Goal: Information Seeking & Learning: Learn about a topic

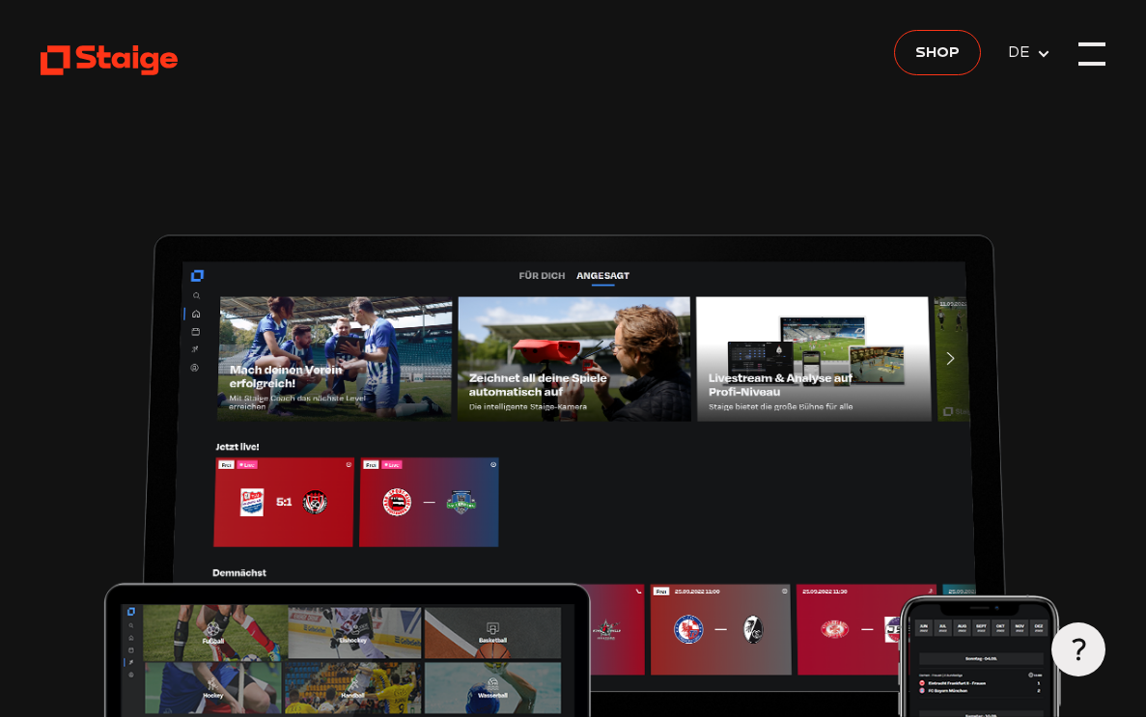
type input "0.8"
click at [1087, 56] on div at bounding box center [1091, 54] width 27 height 27
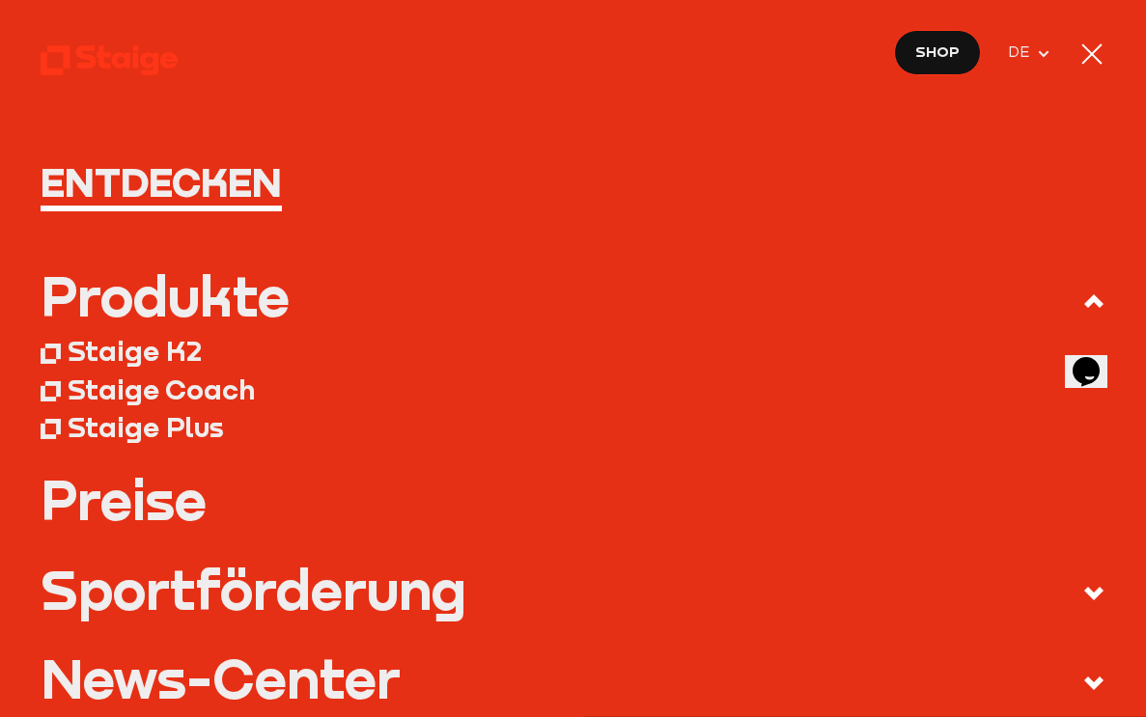
click at [1094, 58] on div at bounding box center [1091, 54] width 27 height 27
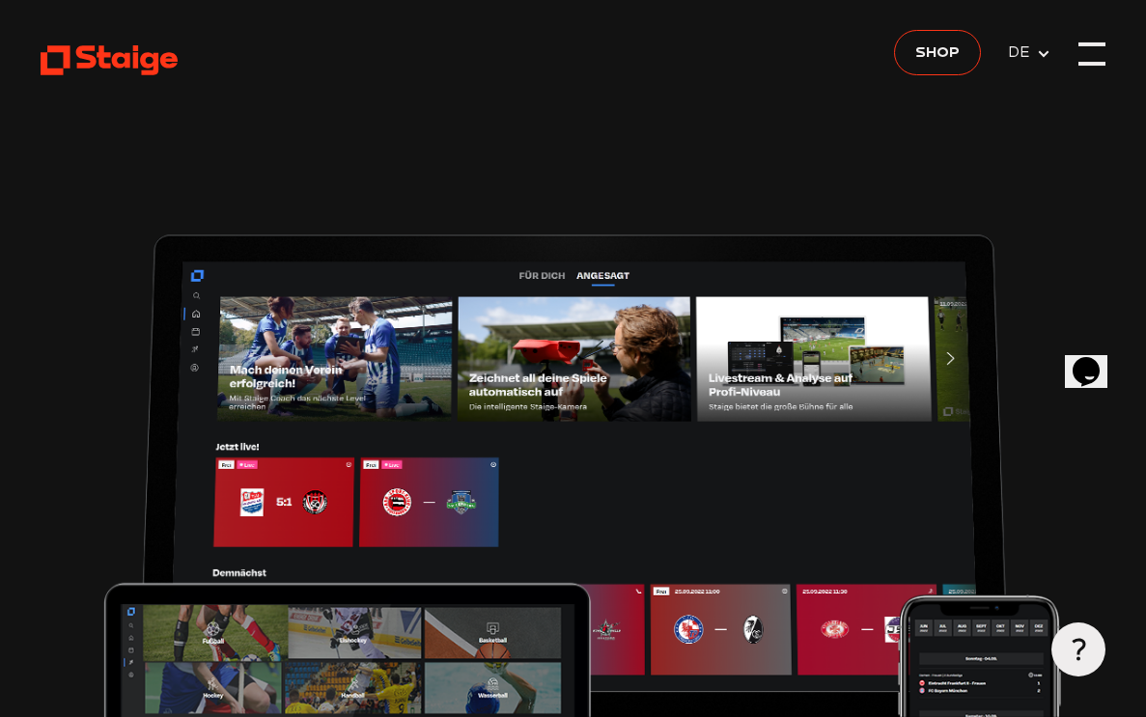
click at [1090, 58] on div at bounding box center [1091, 54] width 27 height 27
type input "0.8"
click at [1084, 54] on div at bounding box center [1091, 54] width 27 height 27
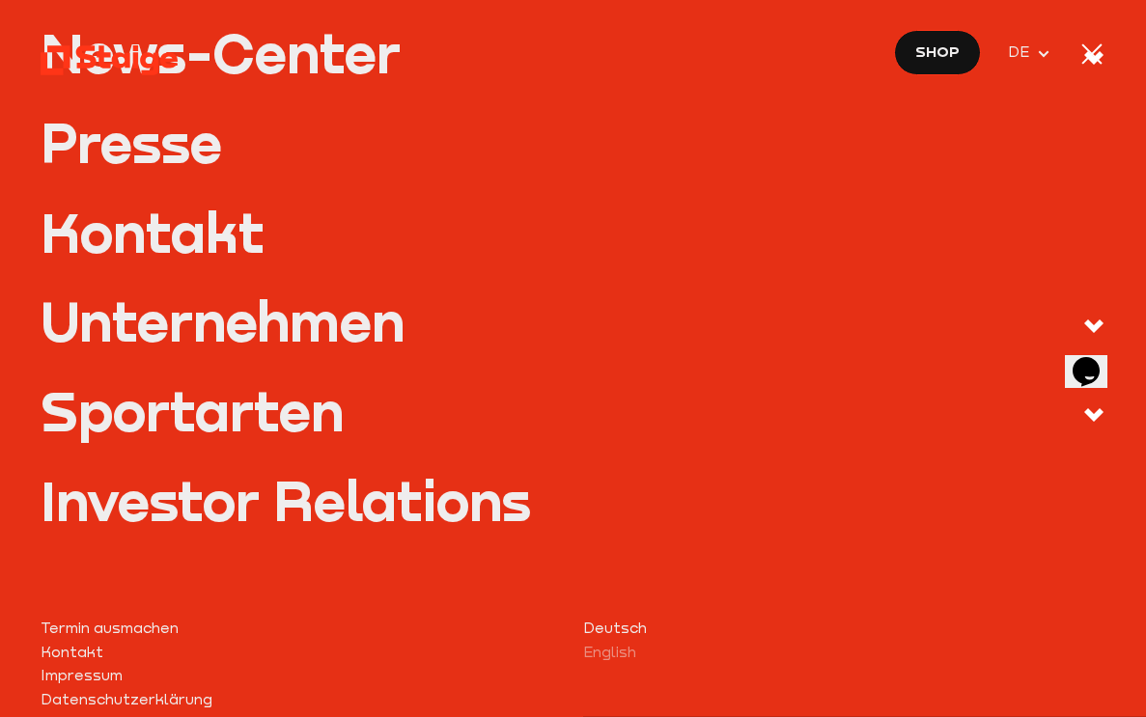
scroll to position [634, 0]
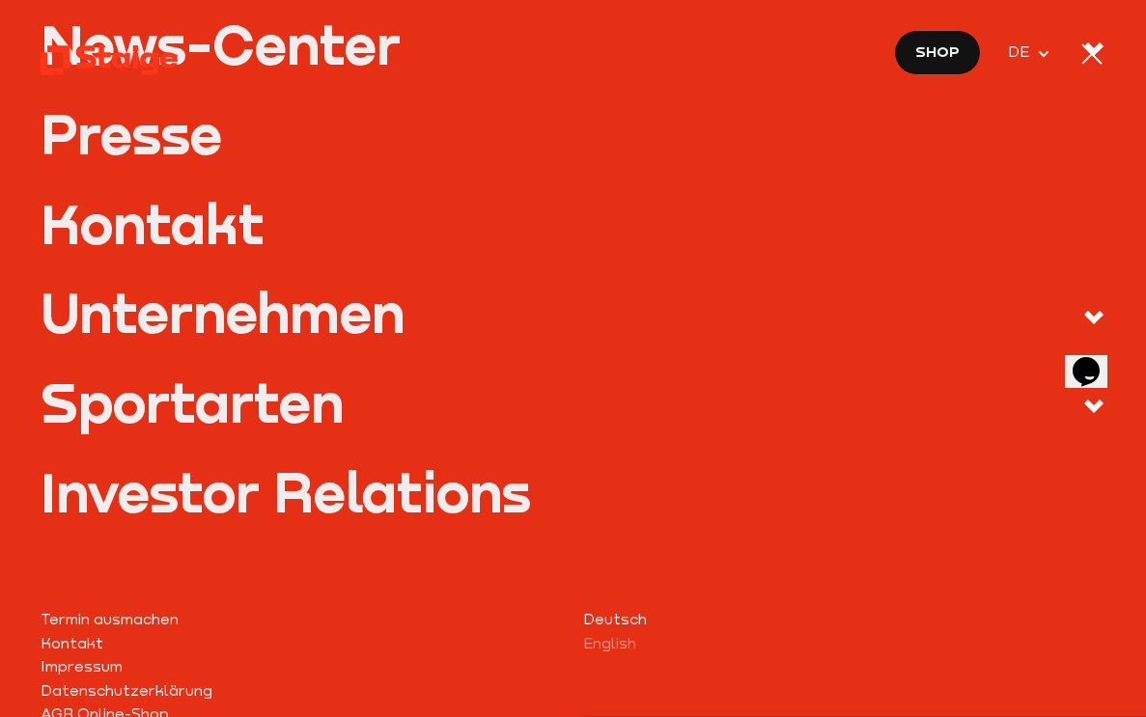
click at [1096, 395] on icon at bounding box center [1093, 406] width 23 height 23
click at [0, 0] on input "Sportarten" at bounding box center [0, 0] width 0 height 0
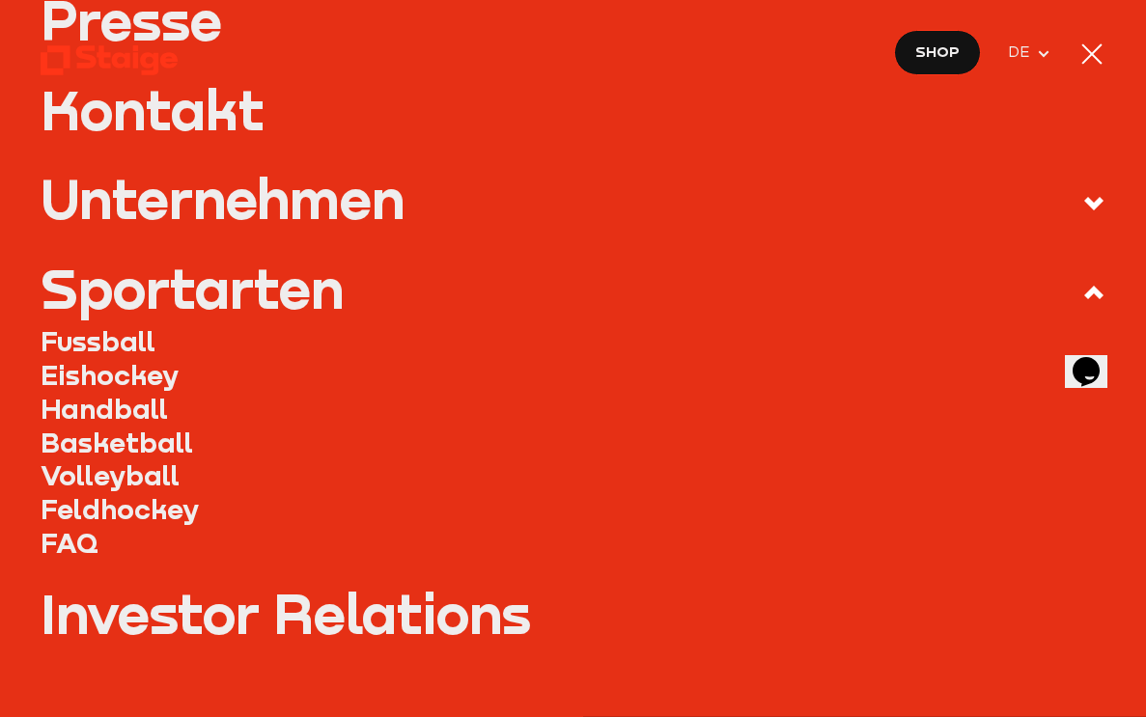
click at [58, 336] on link "Fussball" at bounding box center [573, 341] width 1065 height 34
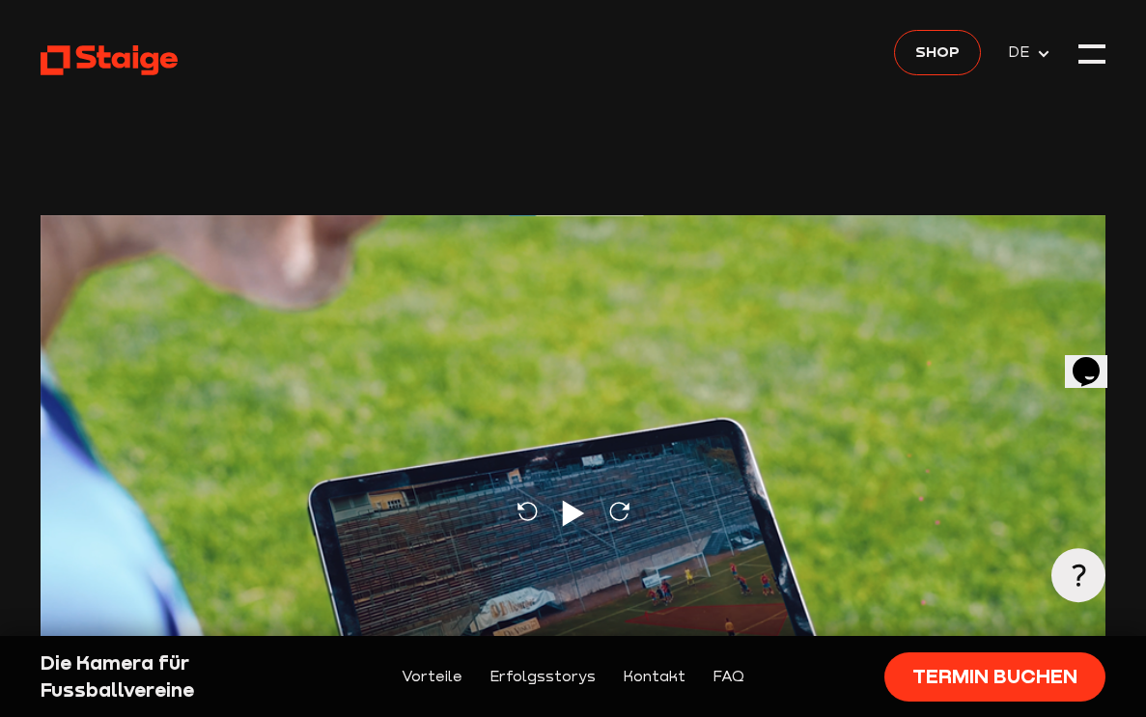
click at [1096, 56] on div at bounding box center [1091, 54] width 27 height 27
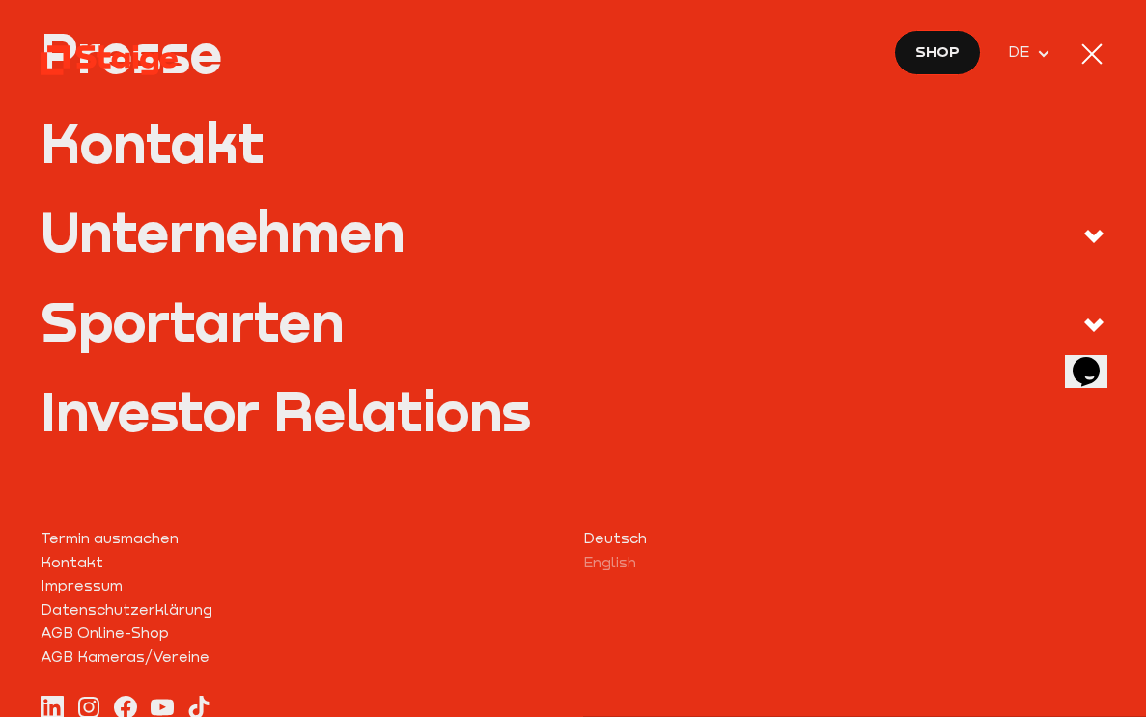
scroll to position [716, 0]
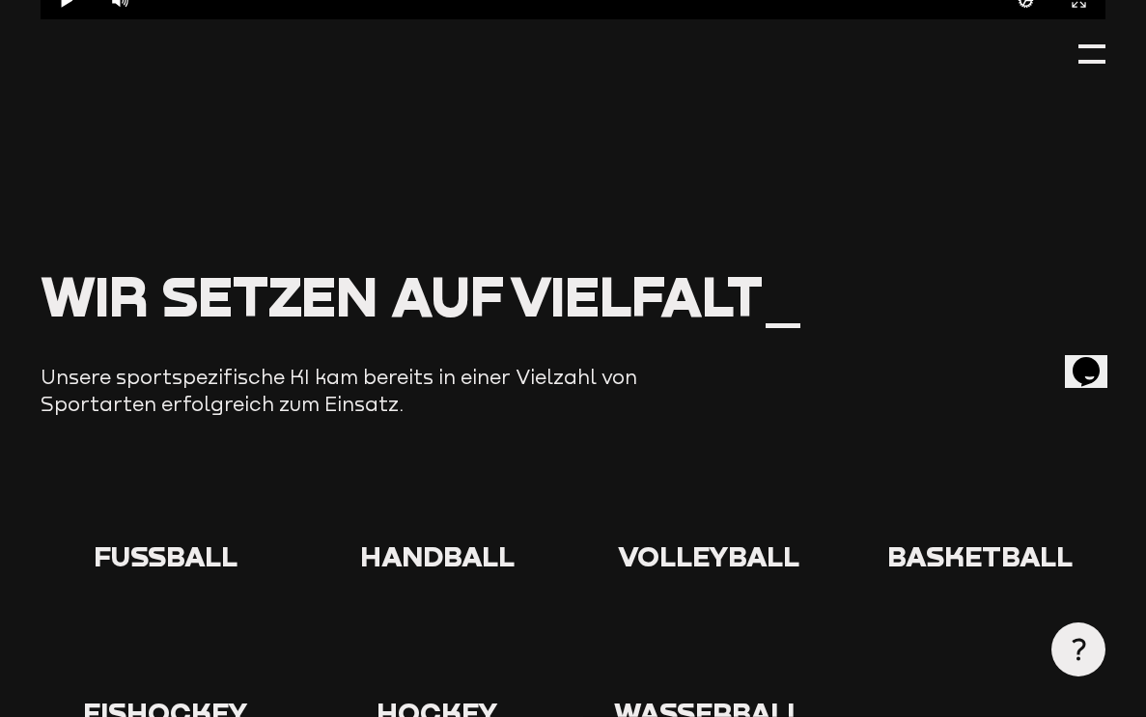
scroll to position [1535, 0]
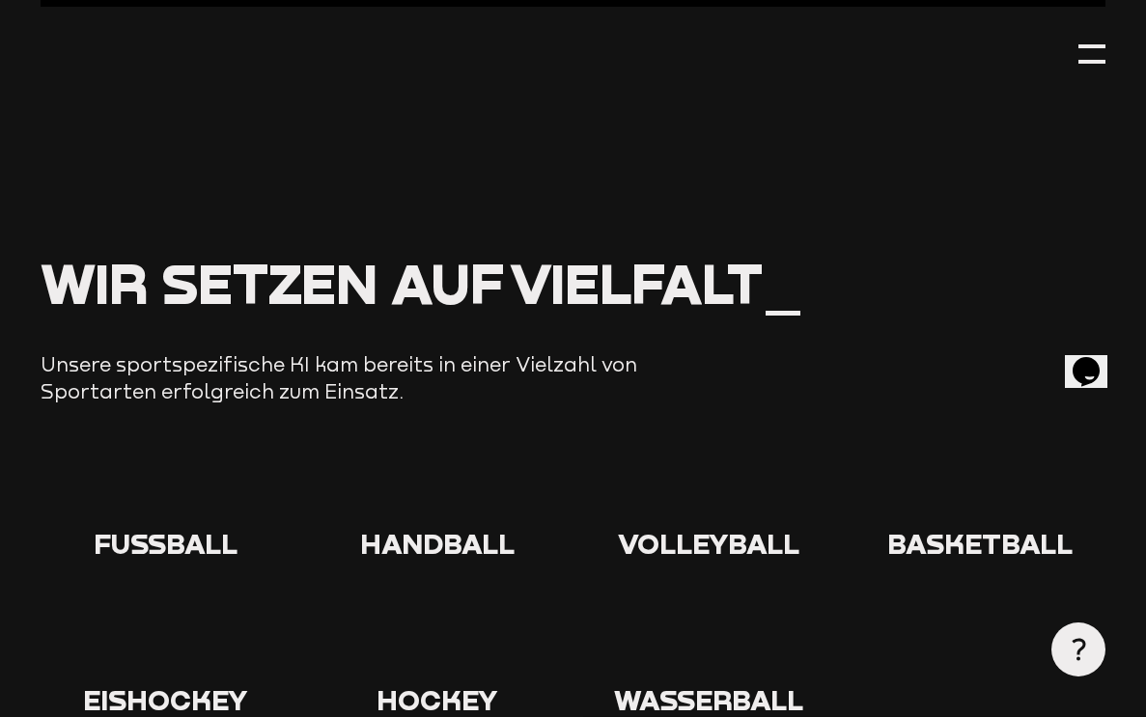
click at [135, 459] on use at bounding box center [135, 459] width 0 height 0
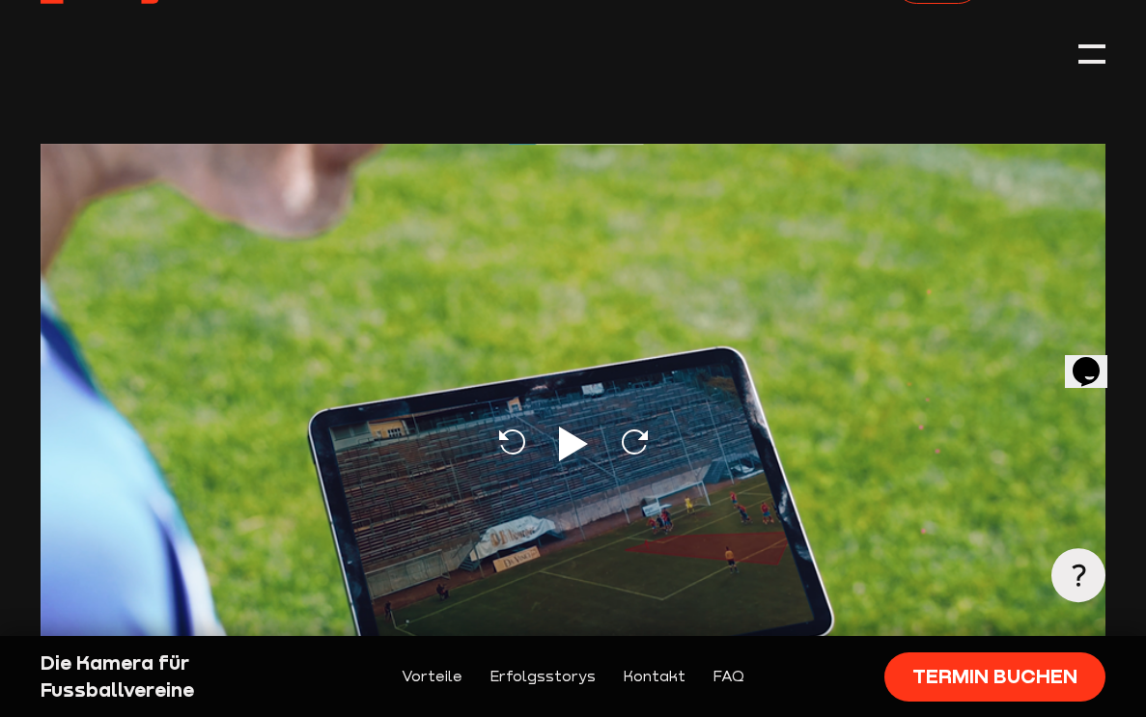
scroll to position [72, 0]
click at [578, 447] on icon at bounding box center [573, 443] width 29 height 35
type input "0.8"
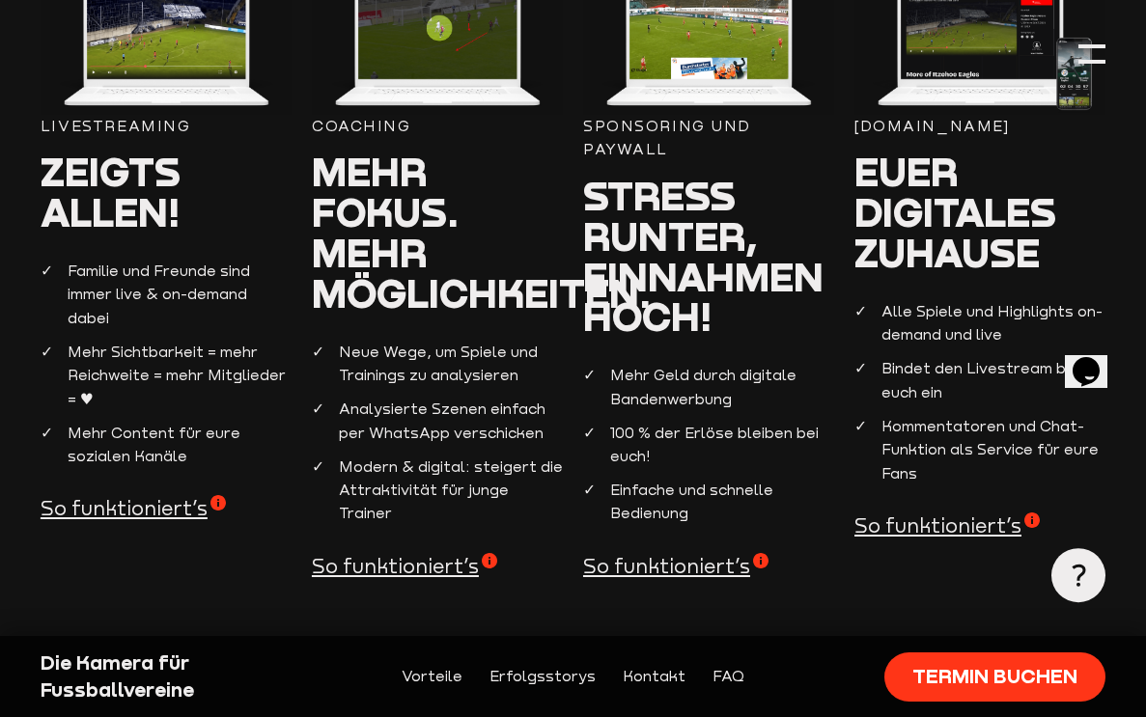
scroll to position [1725, 0]
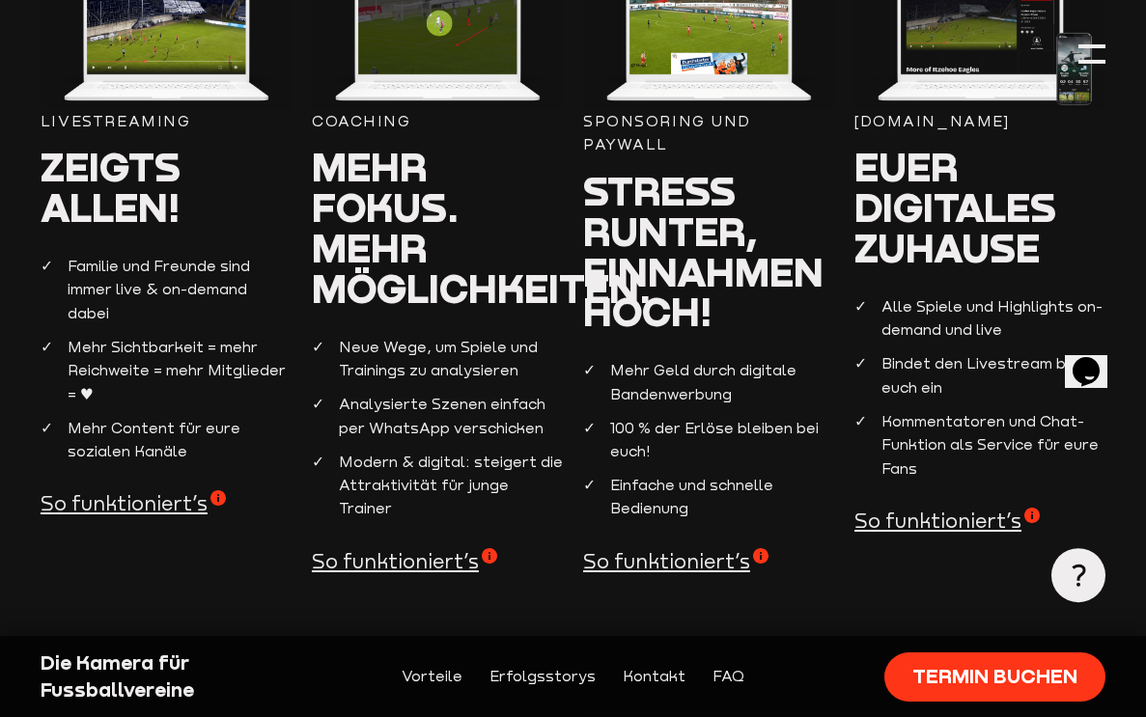
click at [67, 490] on span "So funktioniert’s" at bounding box center [133, 503] width 185 height 27
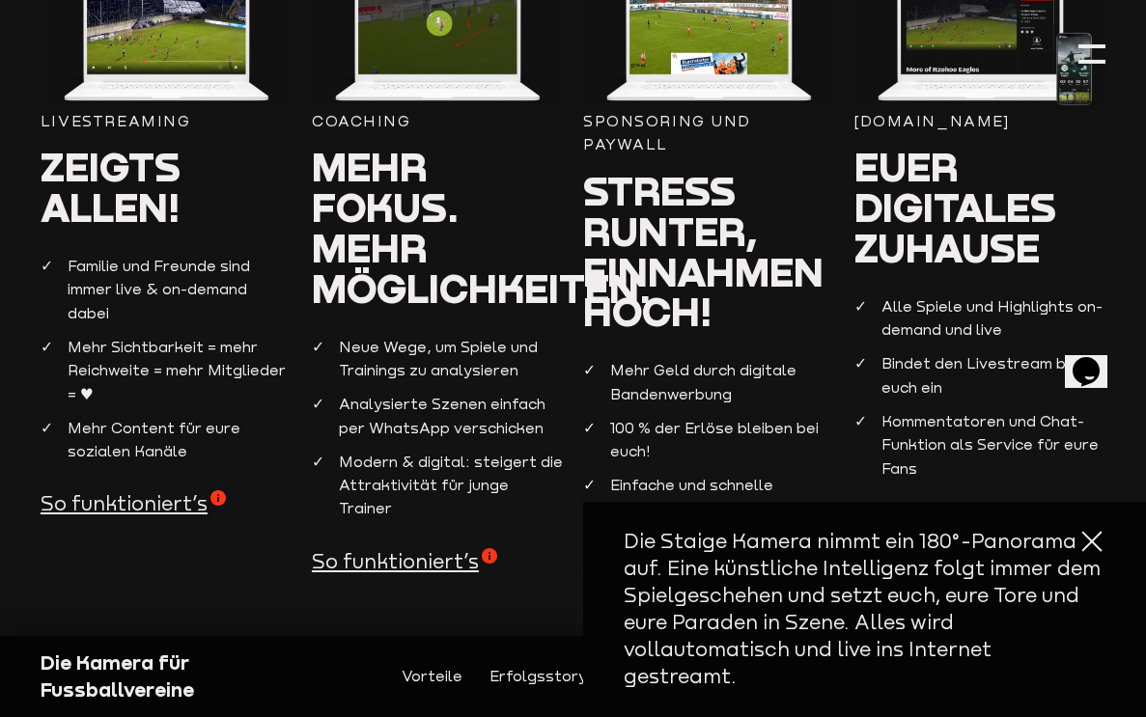
click at [1094, 555] on div at bounding box center [1091, 541] width 27 height 27
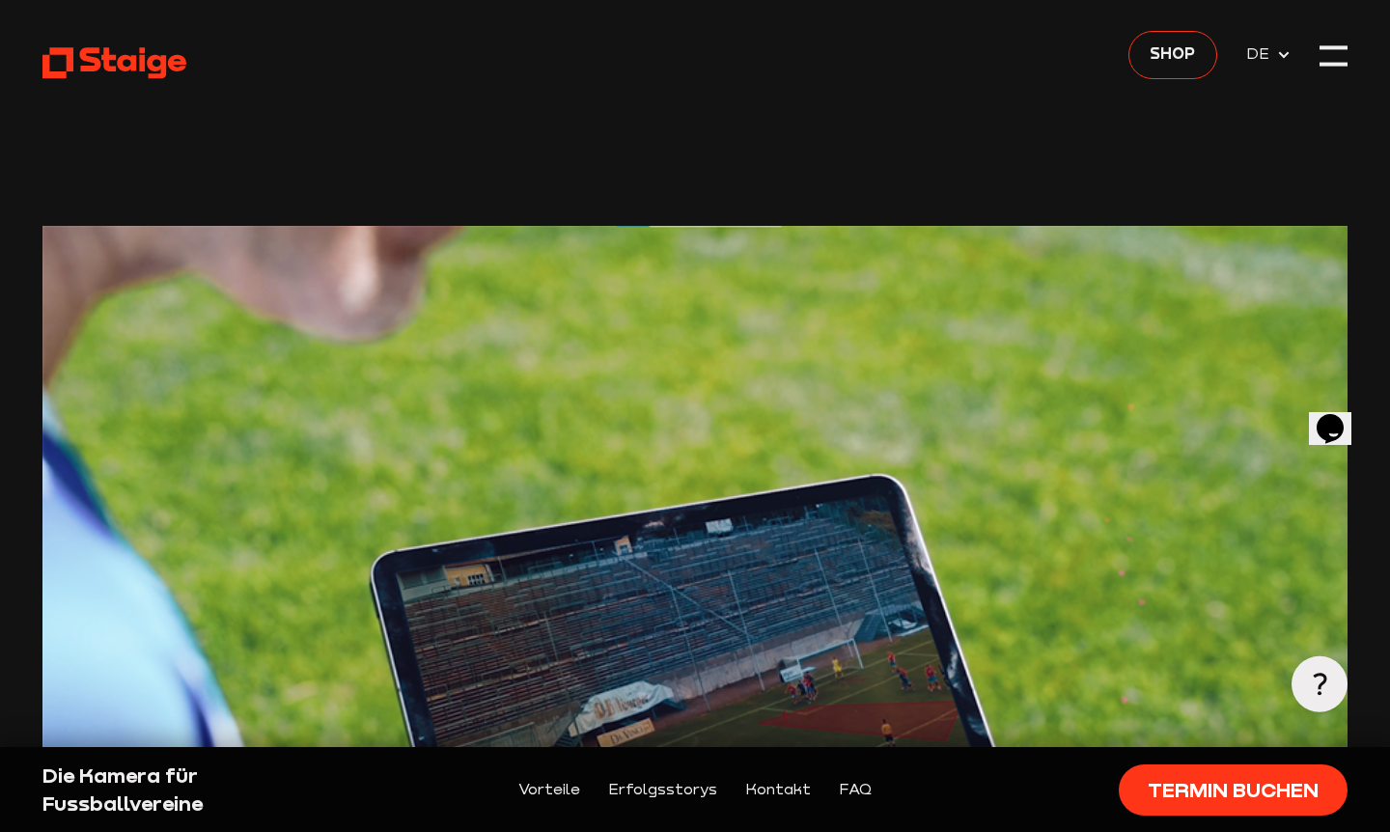
scroll to position [0, 0]
click at [1145, 57] on div at bounding box center [1334, 56] width 28 height 28
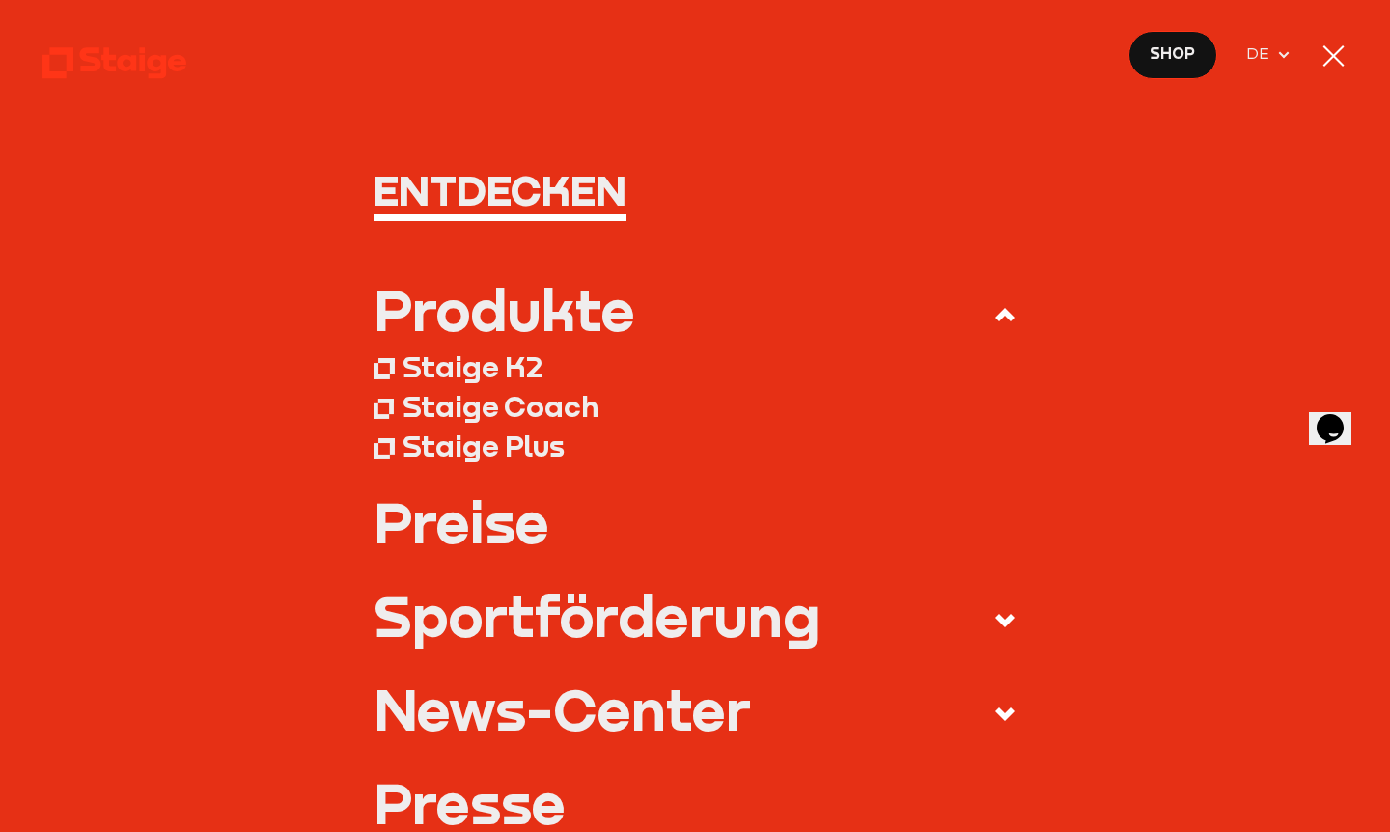
click at [471, 368] on div "Staige K2" at bounding box center [473, 368] width 140 height 36
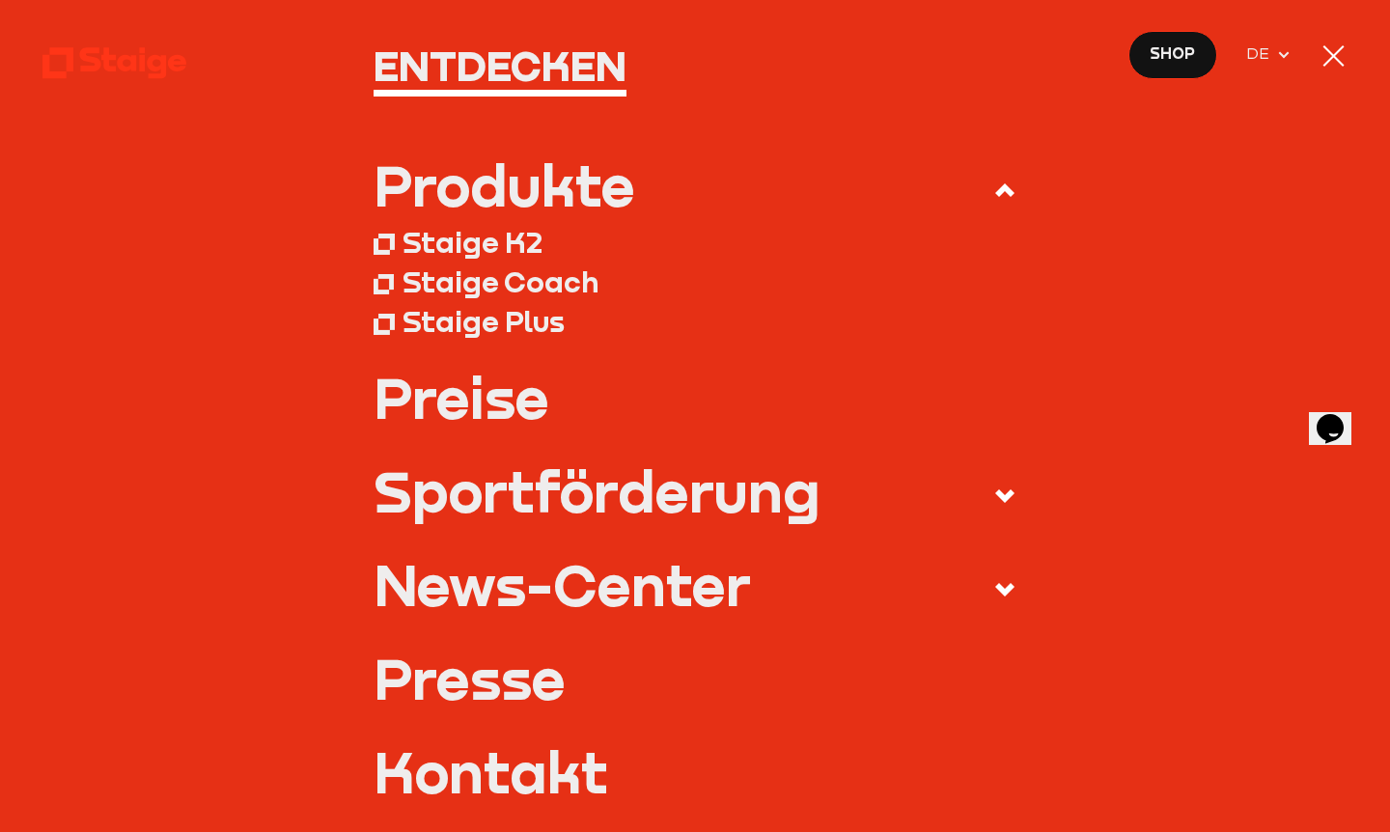
scroll to position [193, 0]
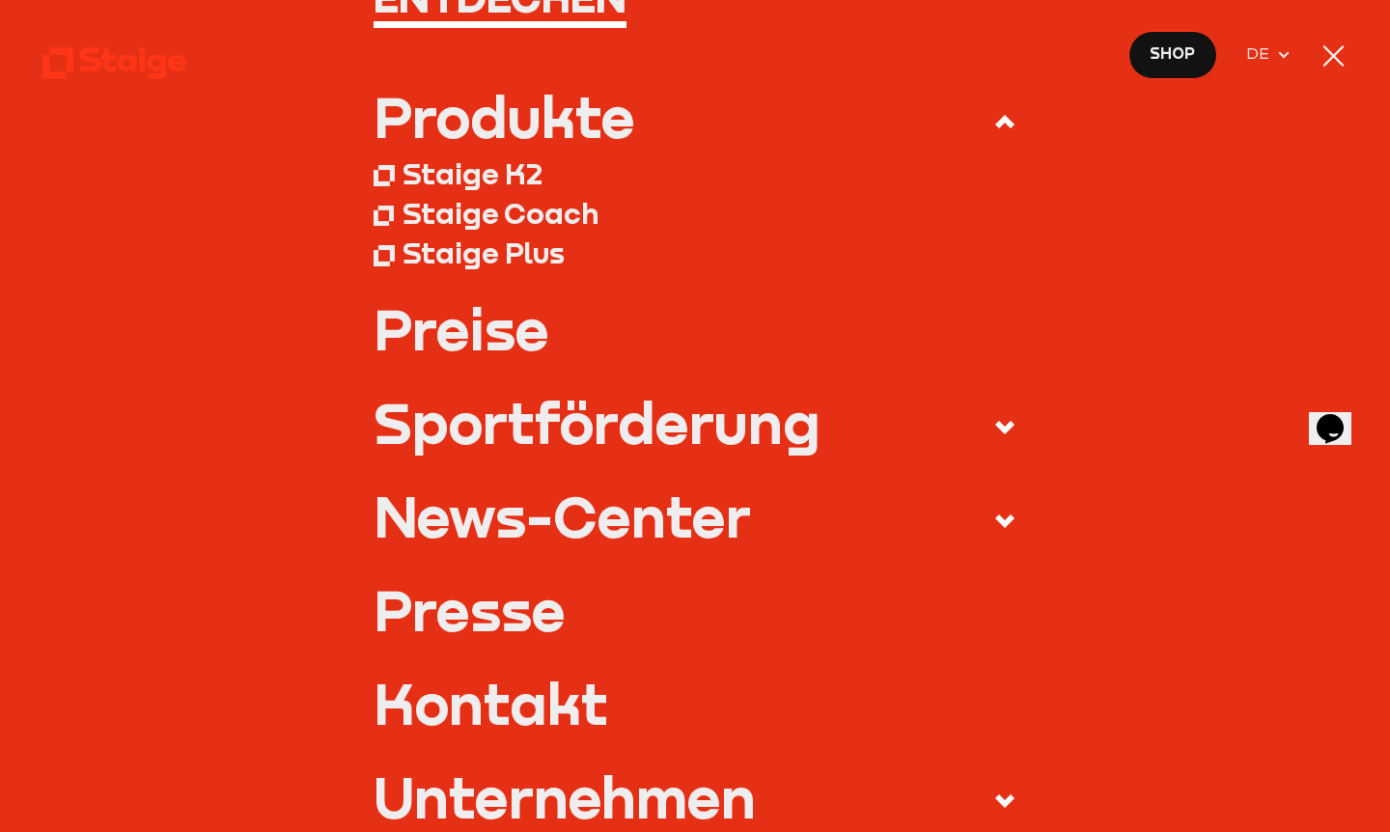
click at [1001, 418] on icon at bounding box center [1005, 427] width 23 height 23
click at [0, 0] on input "Sportförderung" at bounding box center [0, 0] width 0 height 0
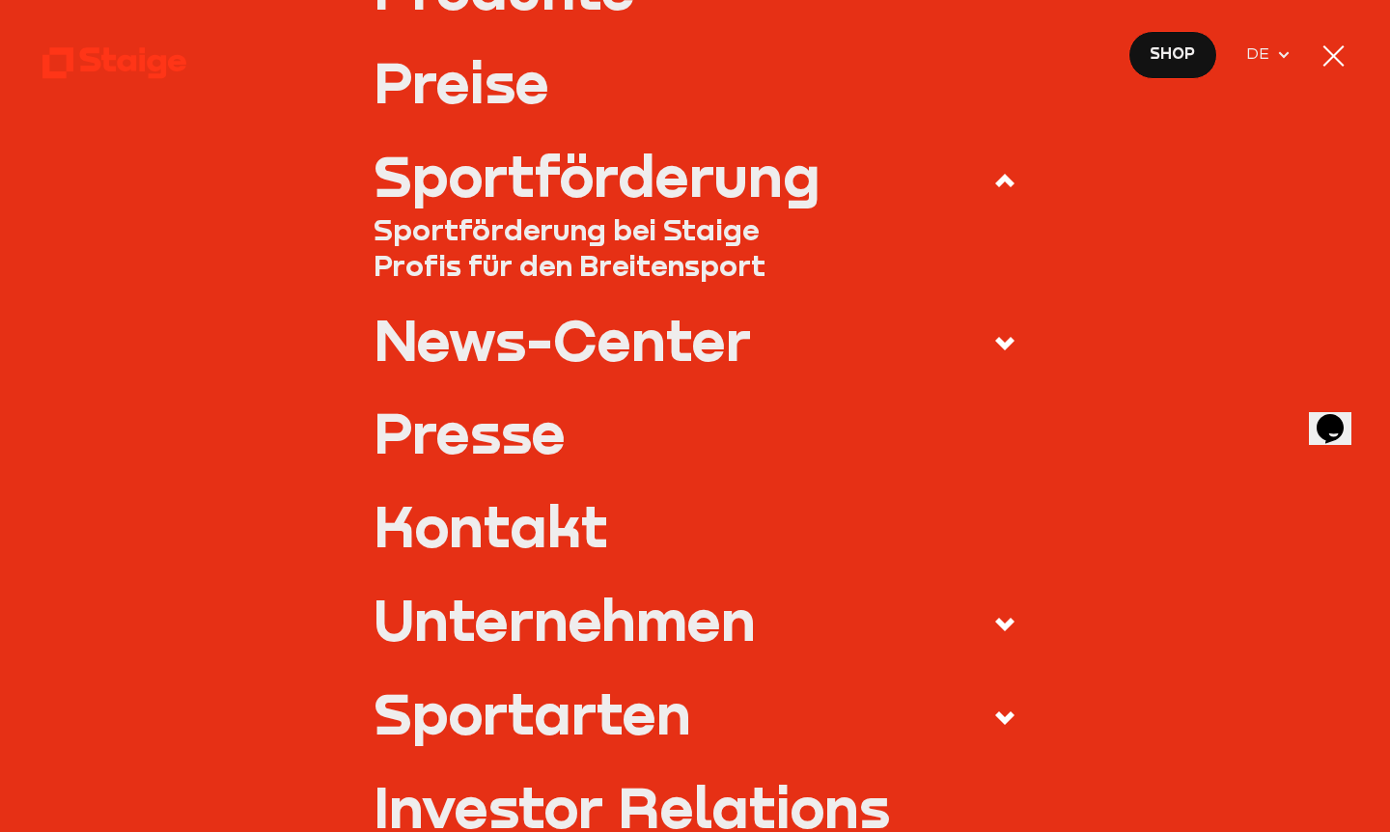
scroll to position [378, 0]
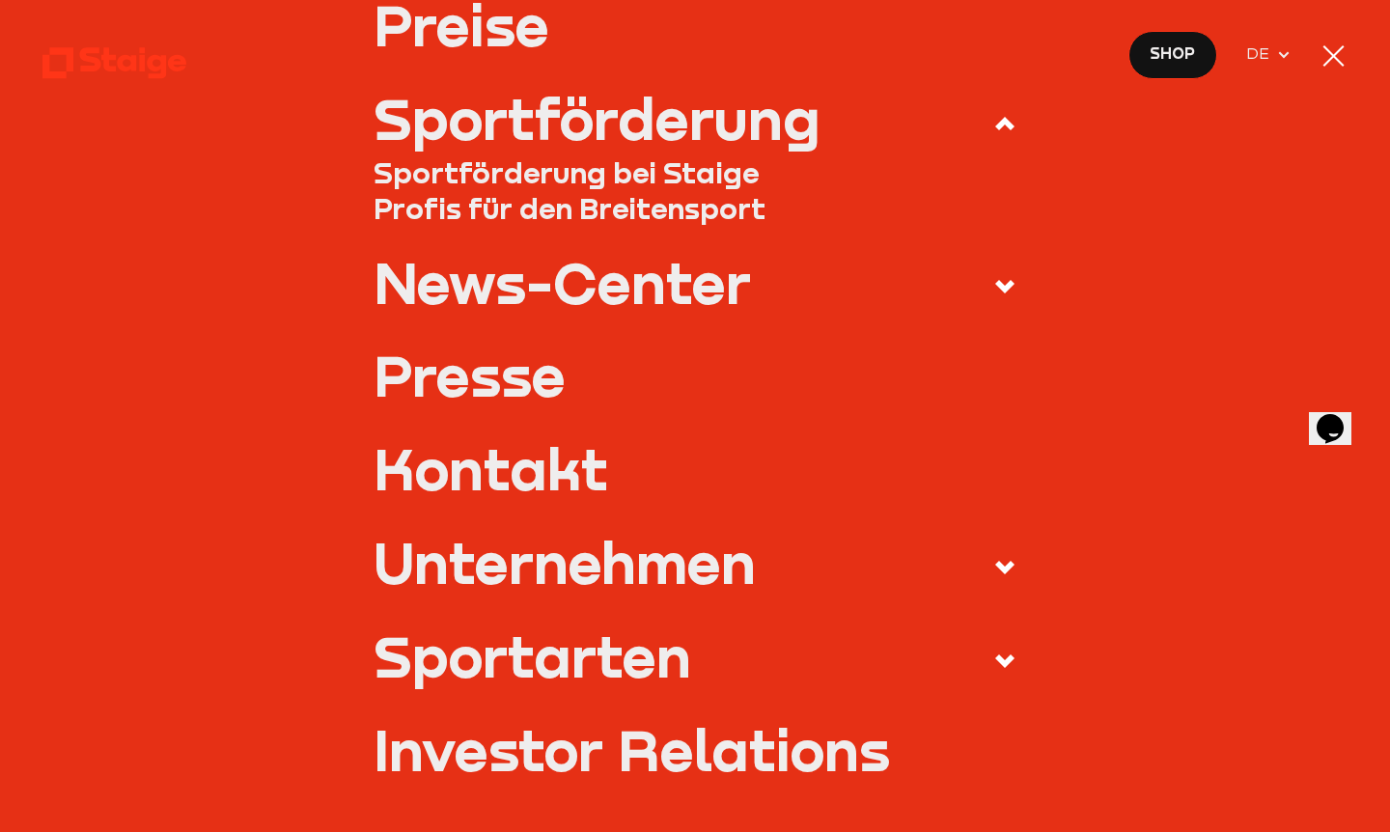
click at [995, 653] on icon at bounding box center [1005, 661] width 23 height 23
click at [0, 0] on input "Sportarten" at bounding box center [0, 0] width 0 height 0
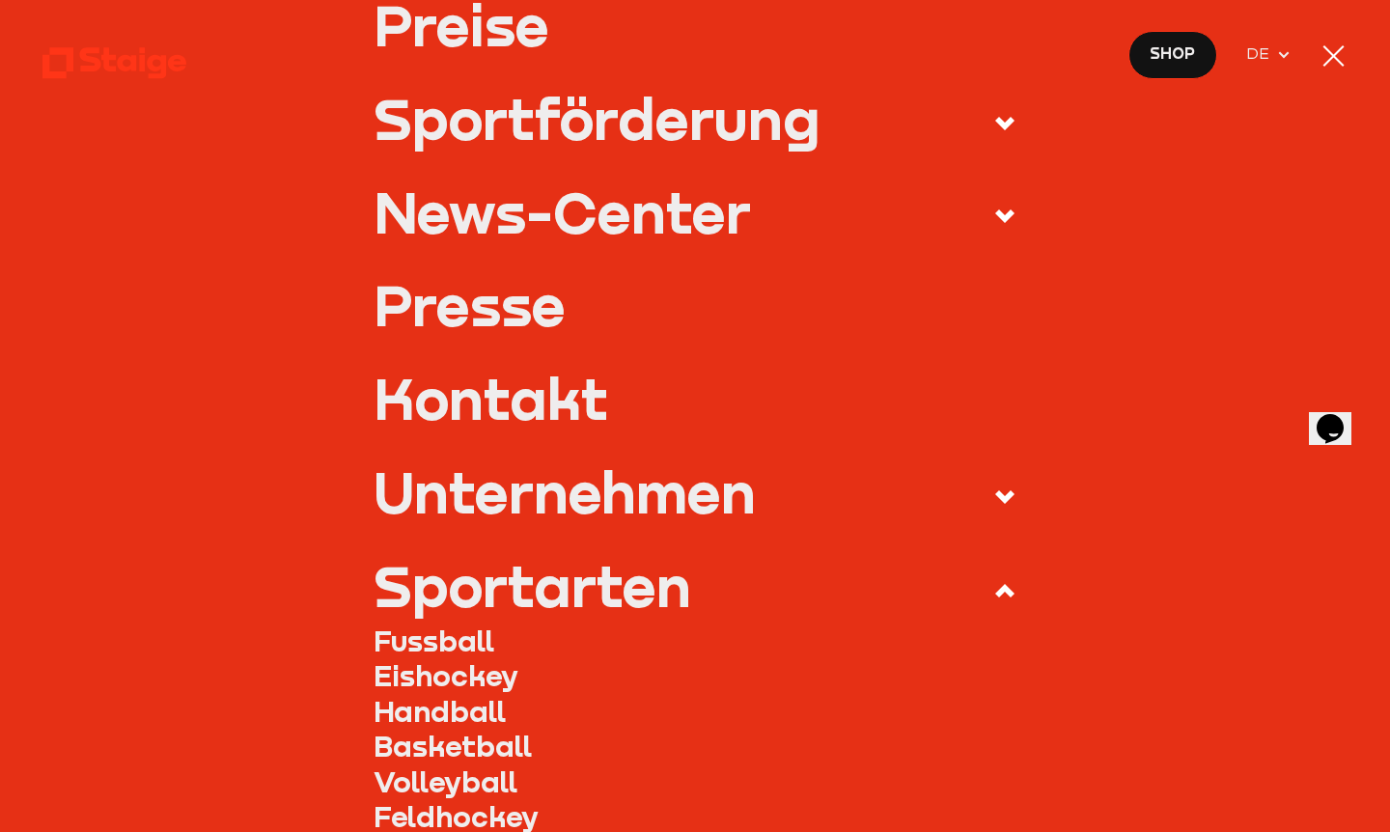
click at [462, 631] on link "Fussball" at bounding box center [695, 642] width 642 height 36
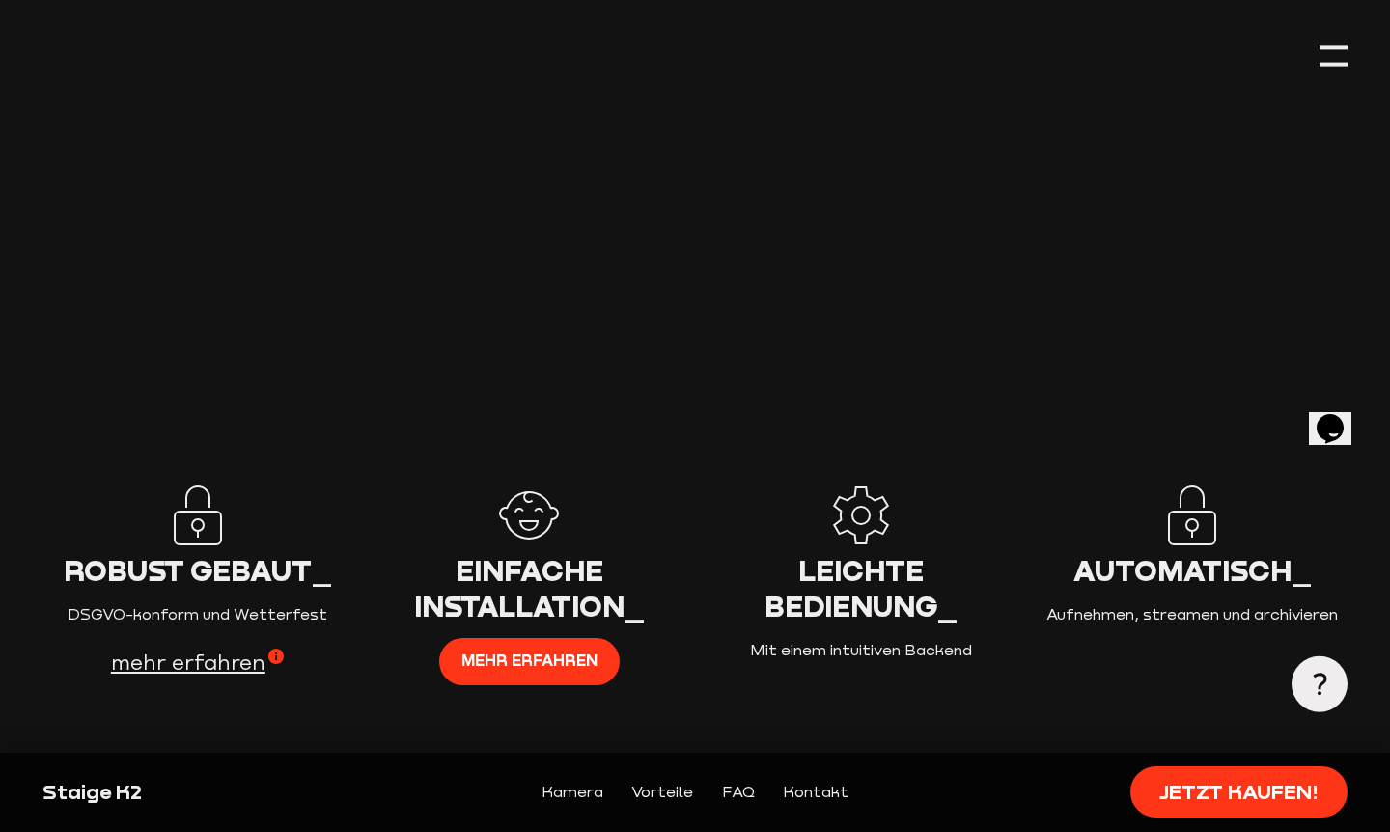
scroll to position [2434, 0]
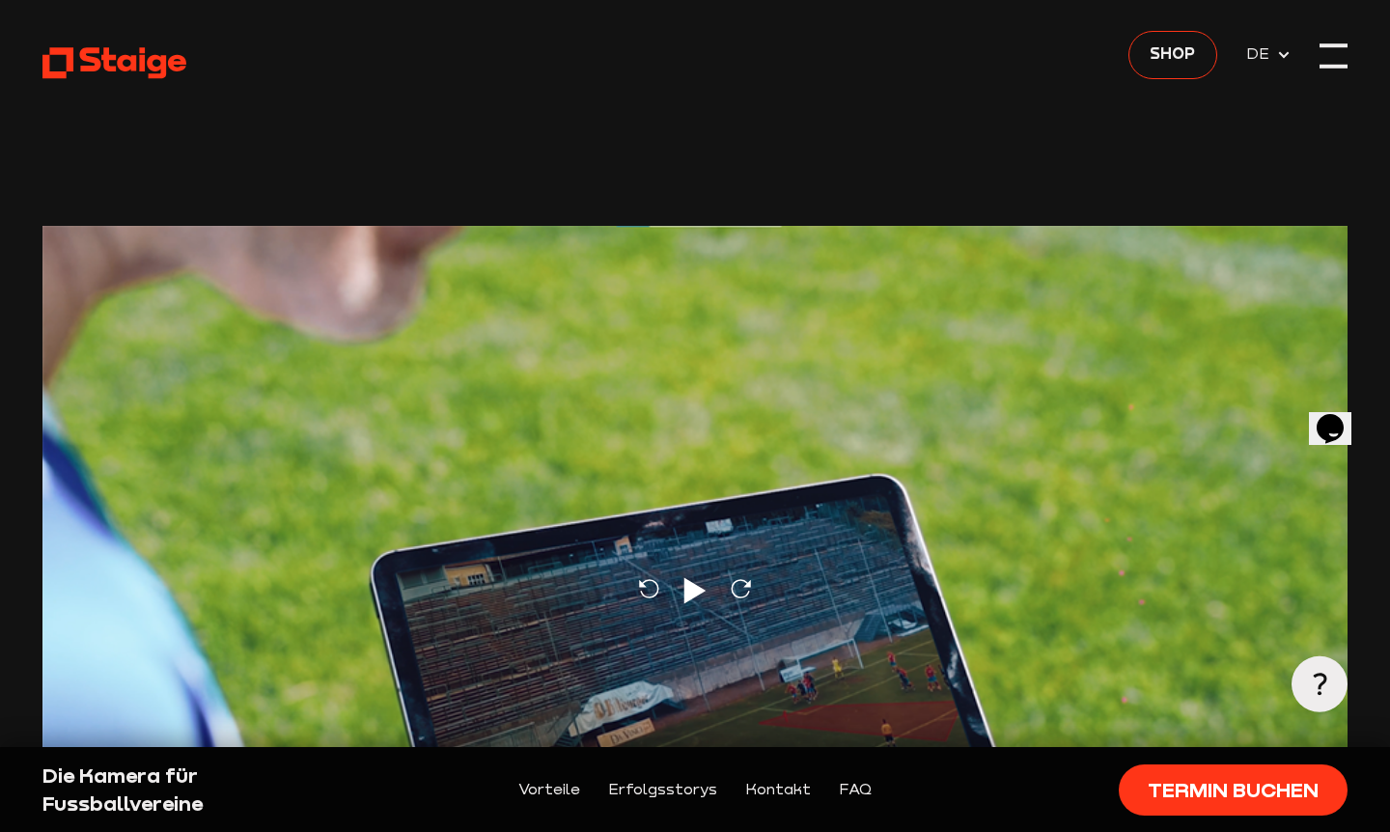
click at [1337, 65] on div at bounding box center [1334, 56] width 28 height 28
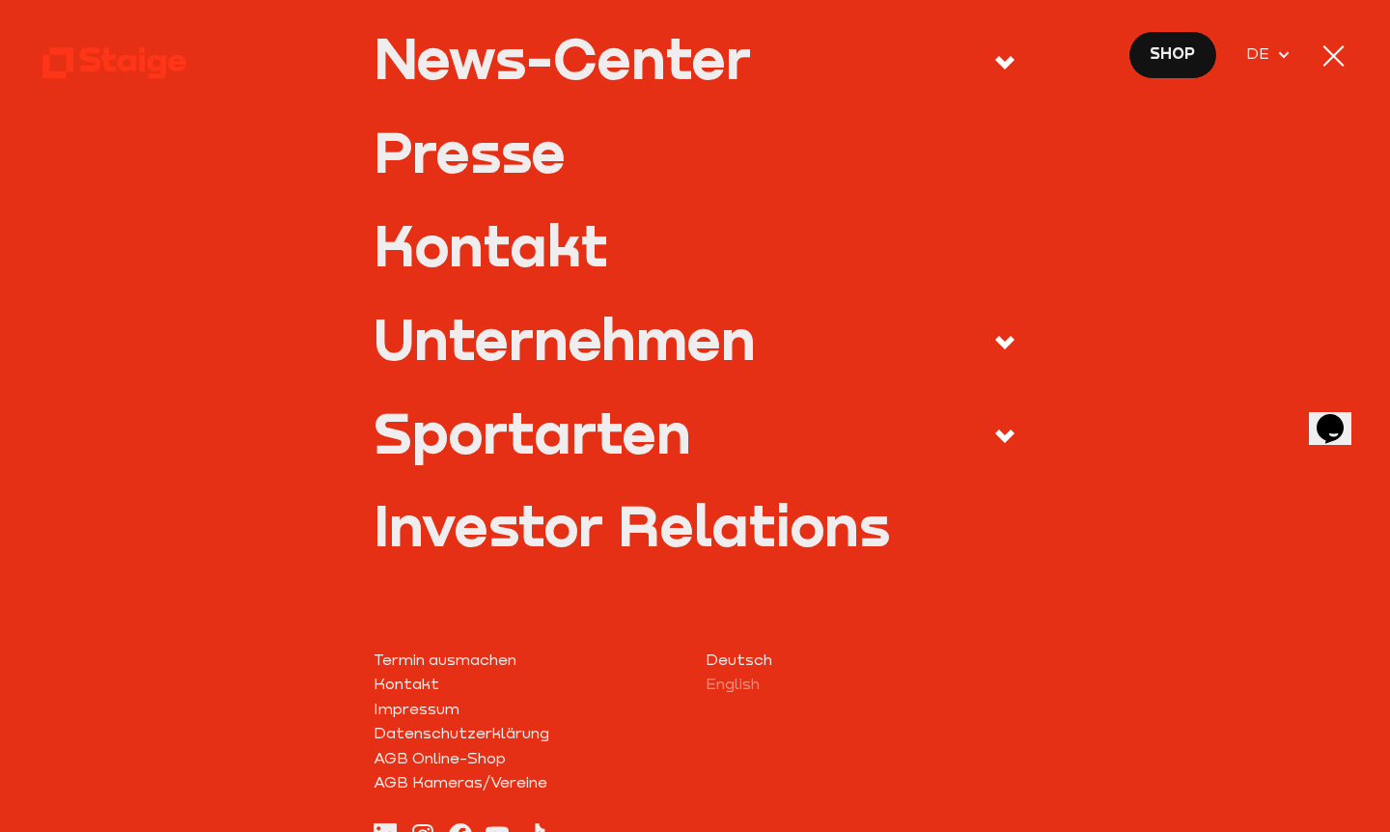
scroll to position [704, 0]
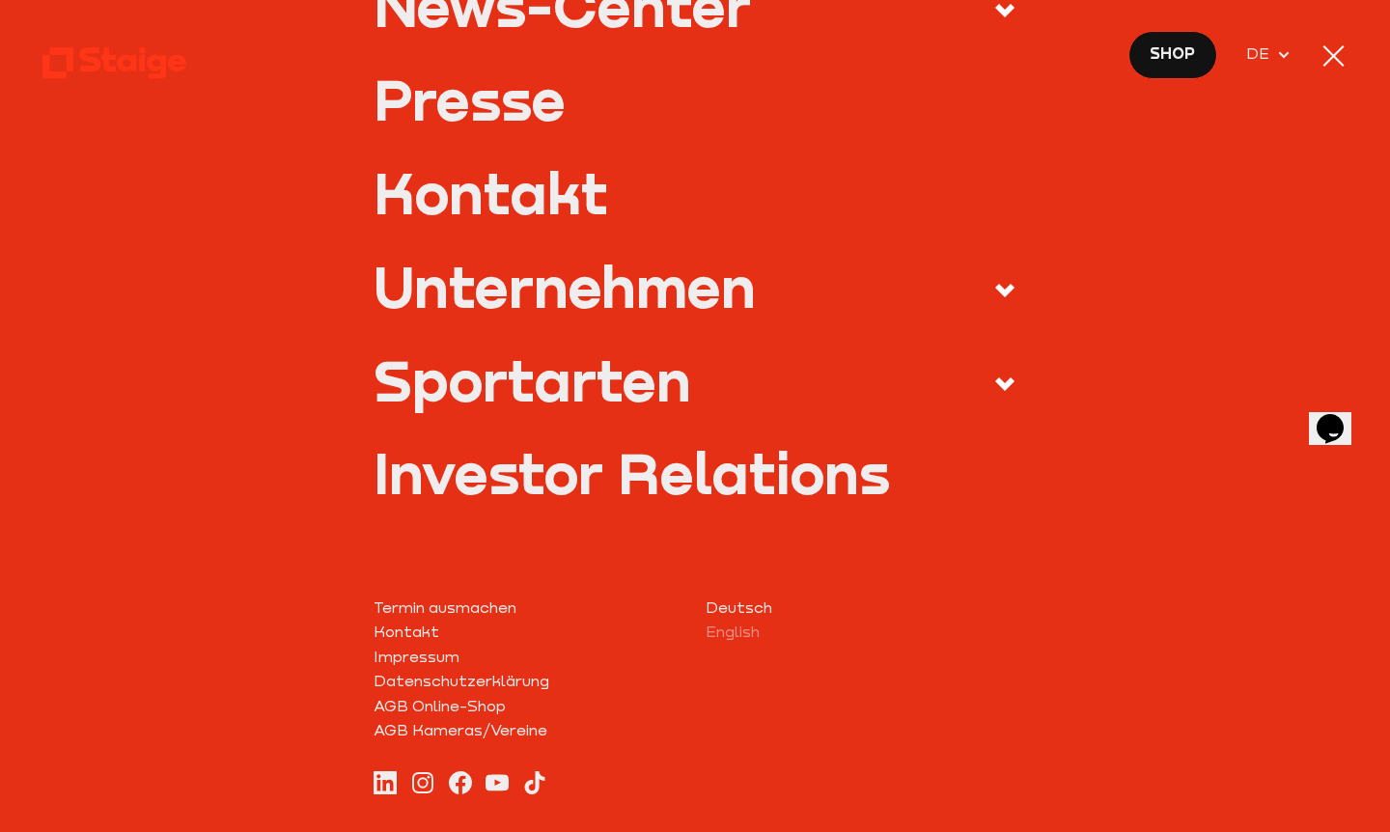
click at [1013, 375] on icon at bounding box center [1005, 384] width 23 height 23
click at [0, 0] on input "Sportarten" at bounding box center [0, 0] width 0 height 0
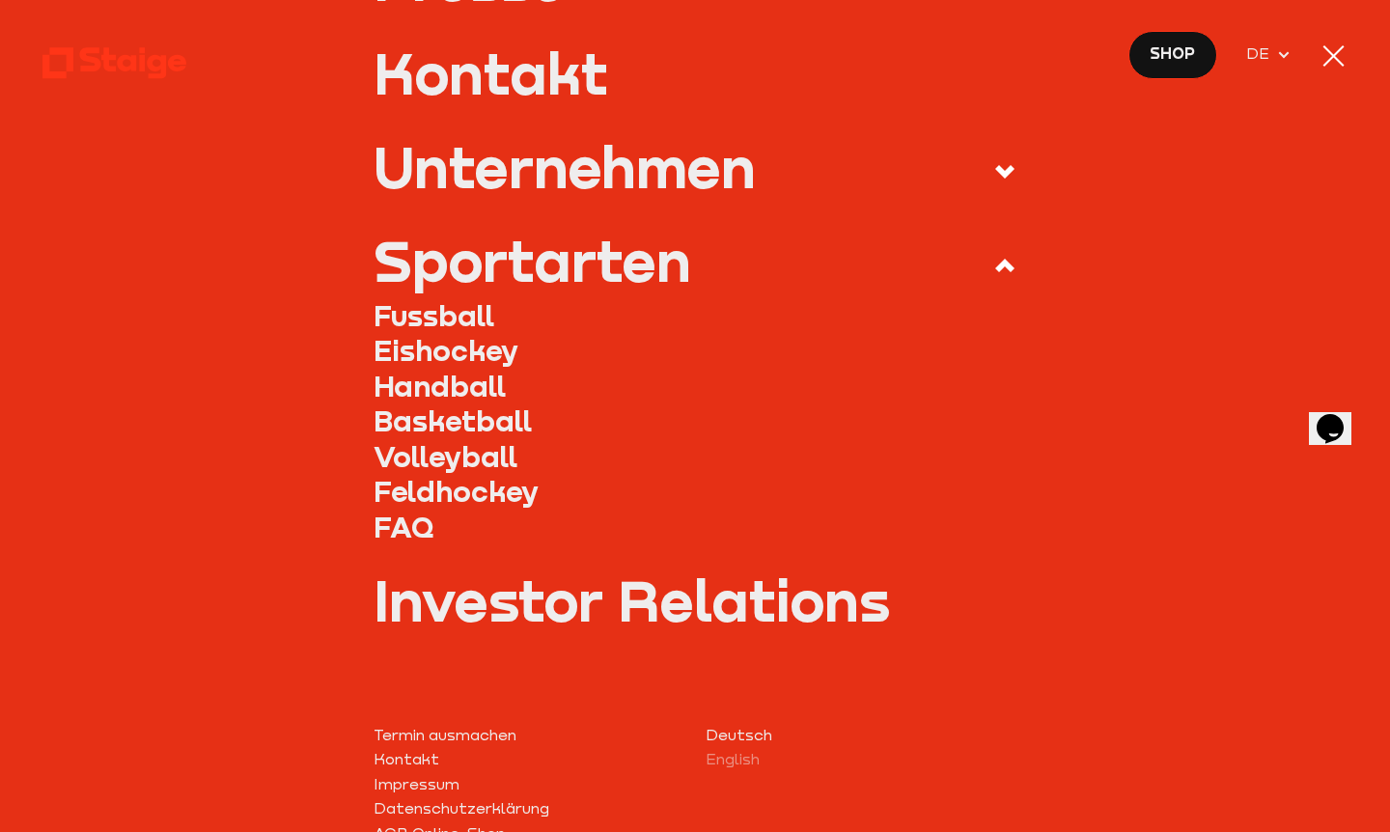
click at [434, 314] on link "Fussball" at bounding box center [695, 316] width 642 height 36
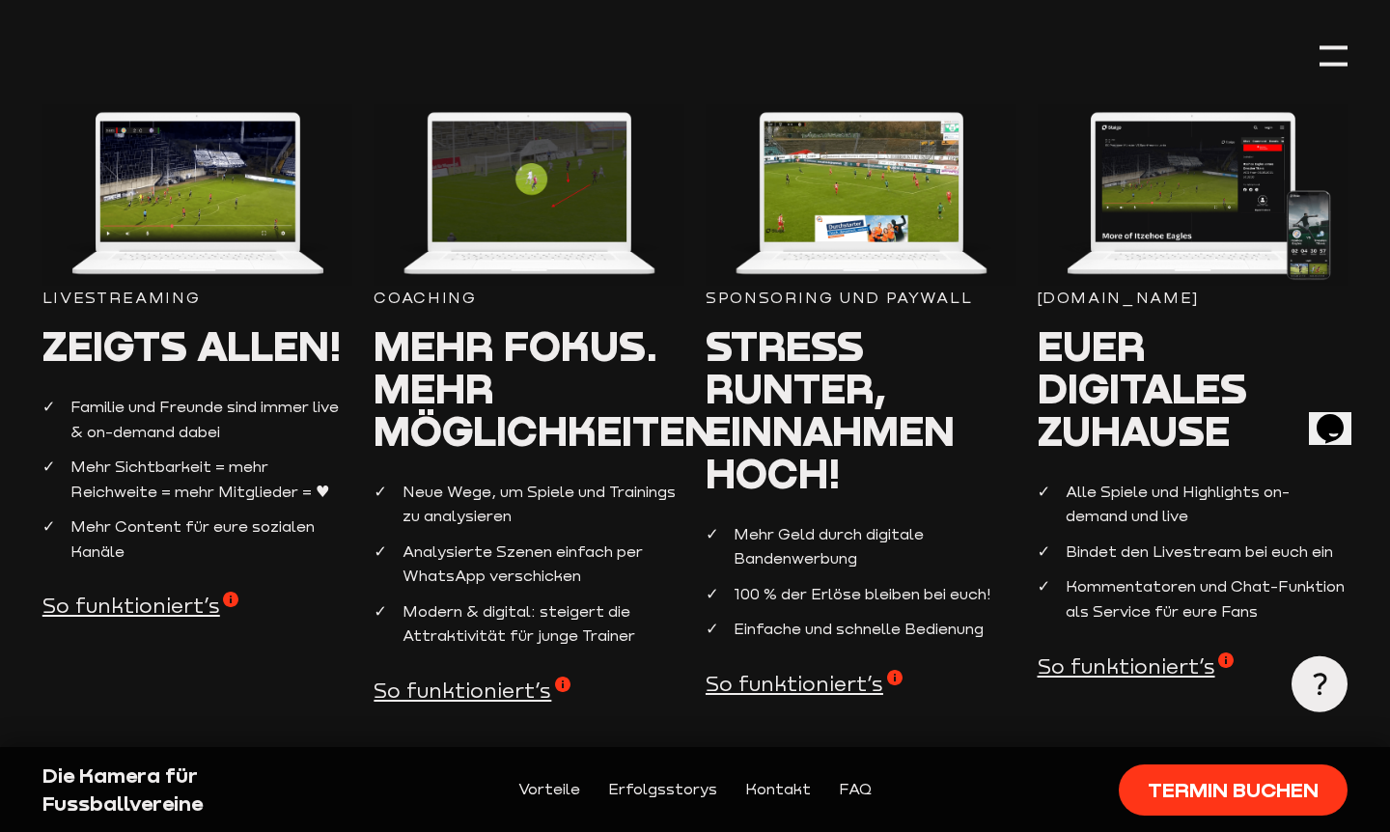
scroll to position [1725, 0]
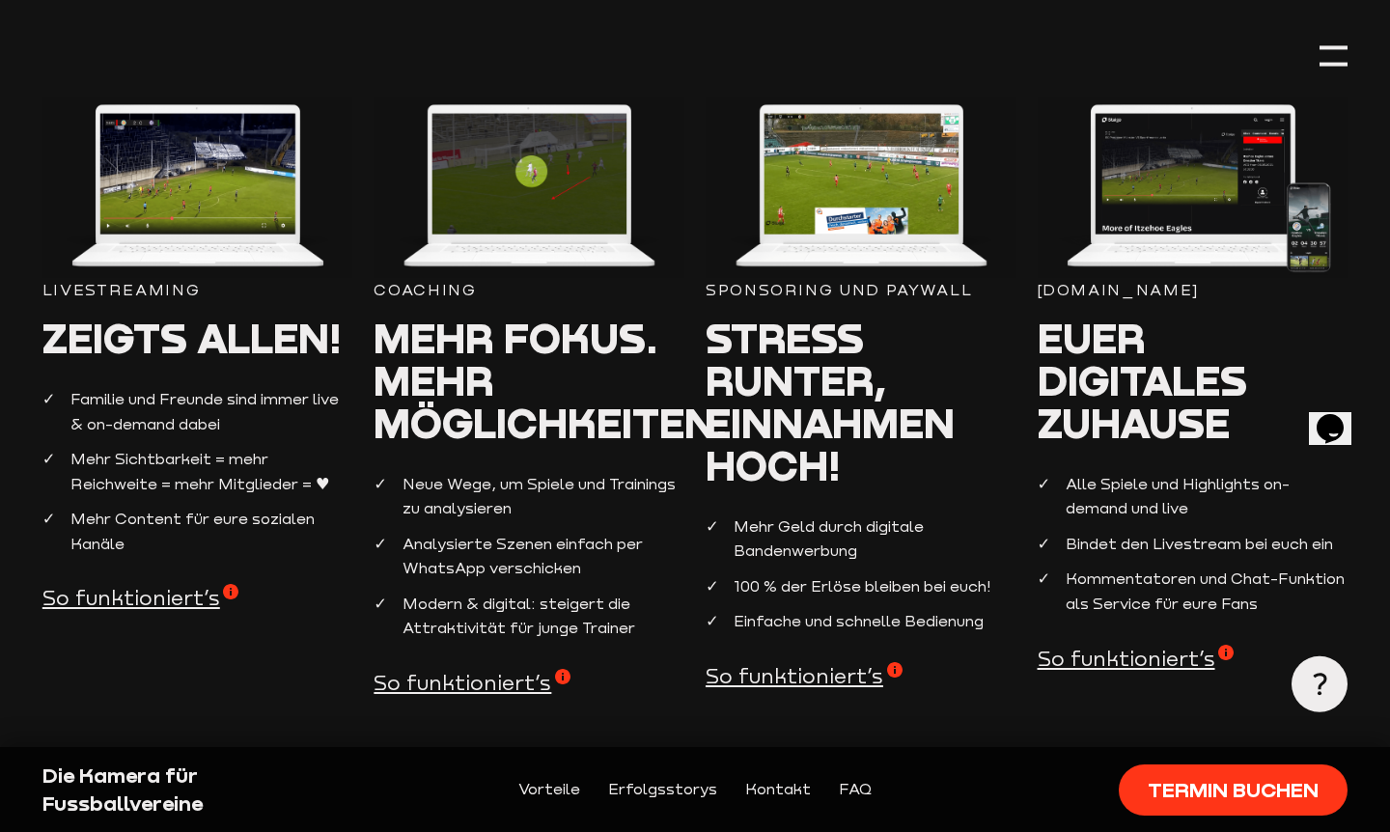
click at [1108, 647] on span "So funktioniert’s" at bounding box center [1136, 659] width 197 height 28
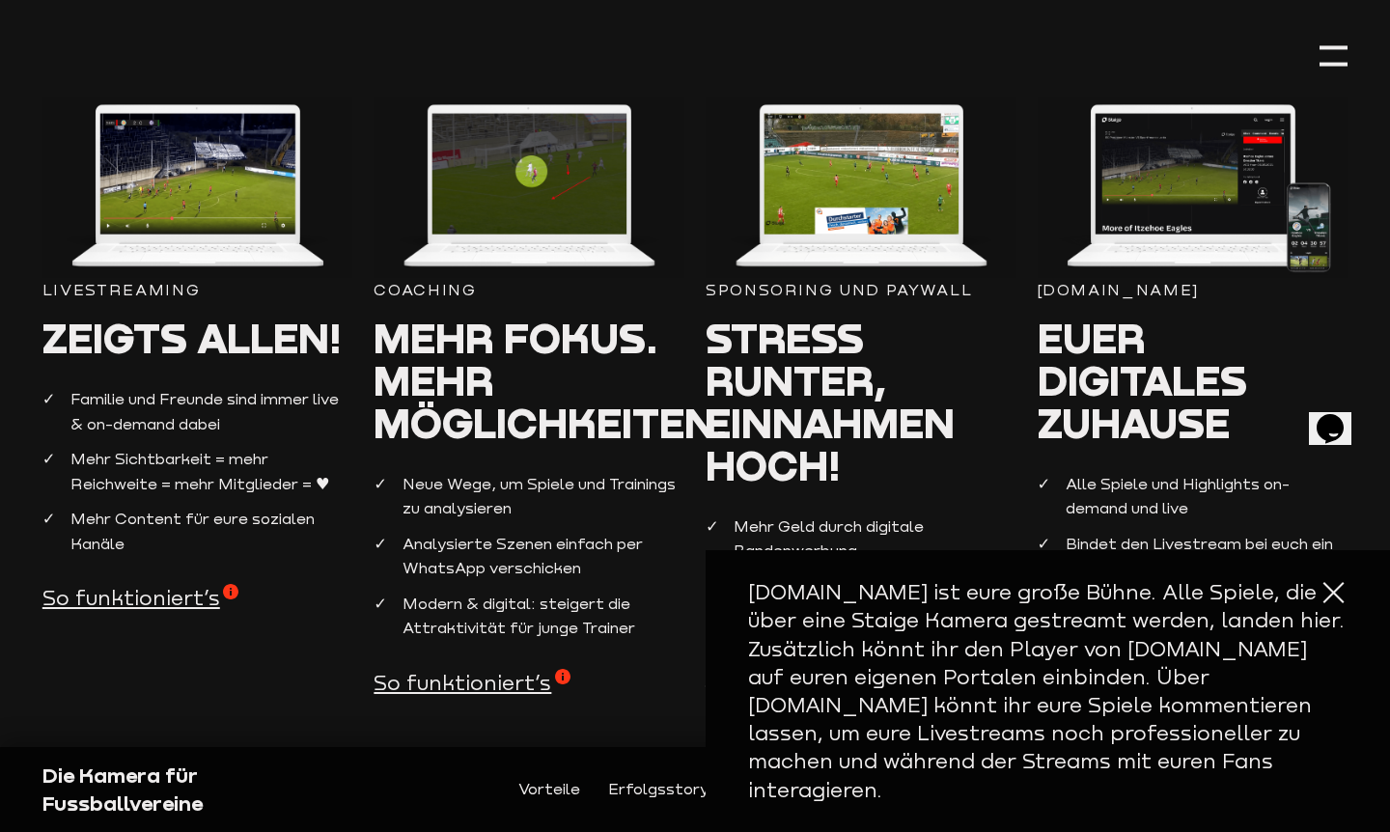
click at [1339, 606] on div at bounding box center [1334, 592] width 28 height 28
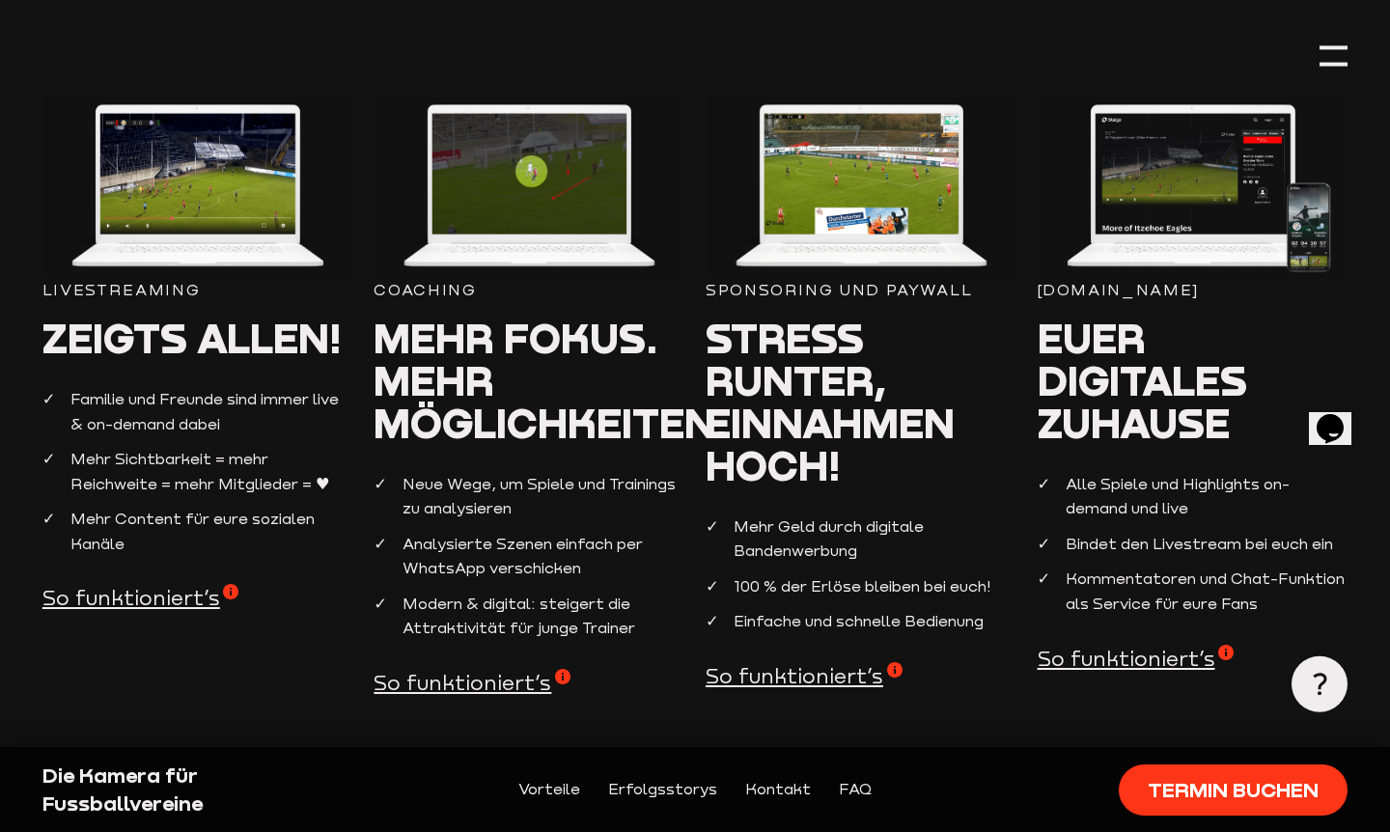
click at [1192, 165] on img at bounding box center [1193, 188] width 311 height 182
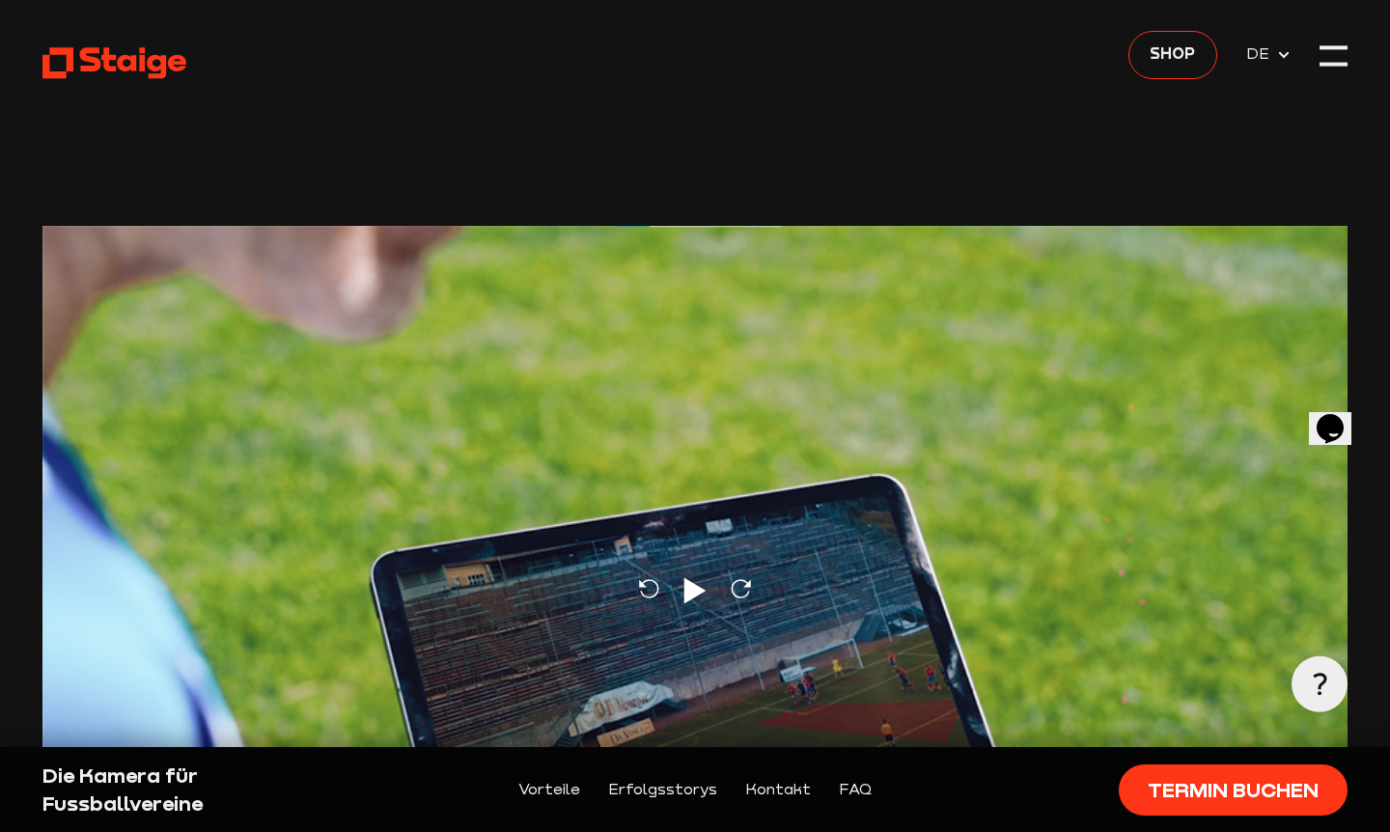
scroll to position [0, 0]
click at [64, 68] on icon at bounding box center [114, 62] width 144 height 35
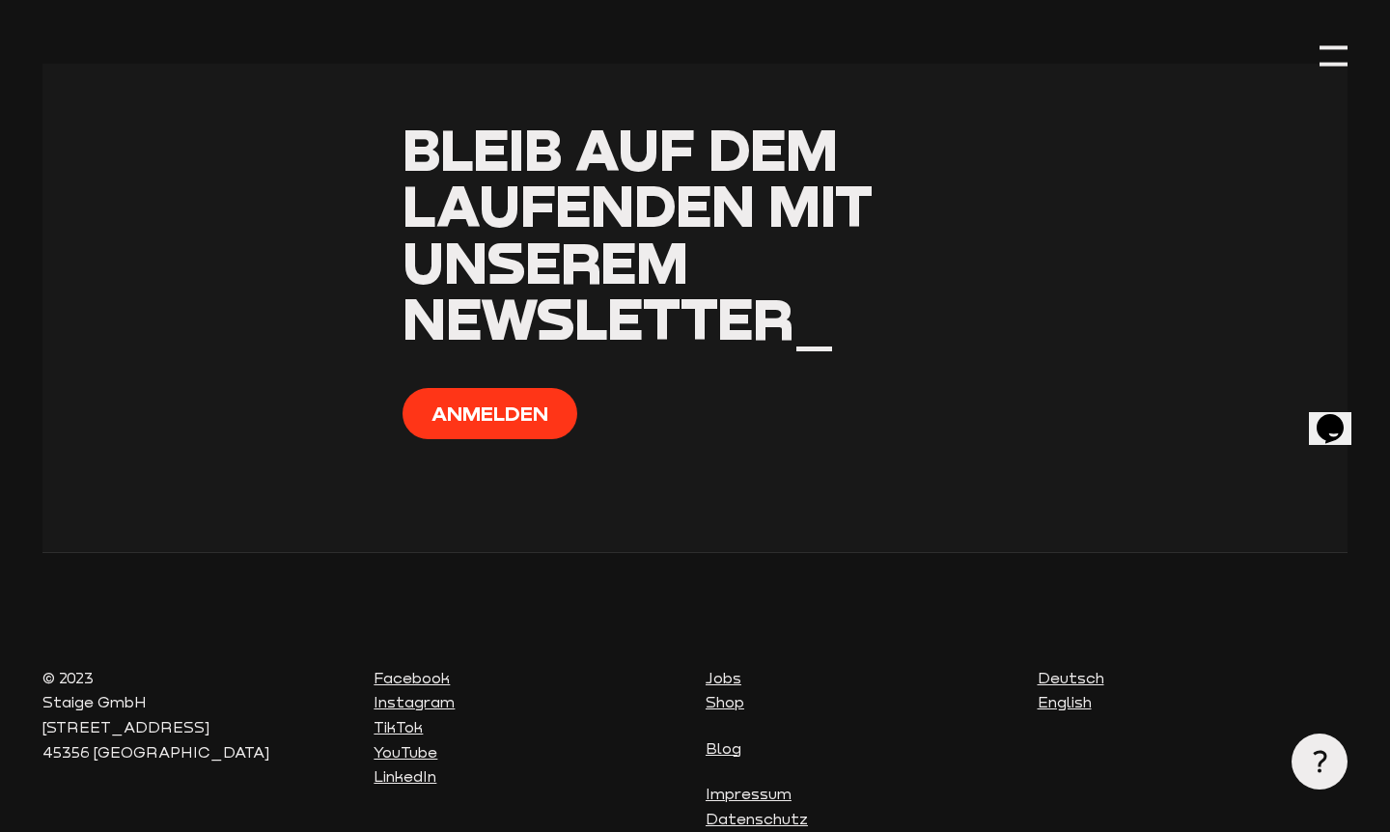
scroll to position [7151, 0]
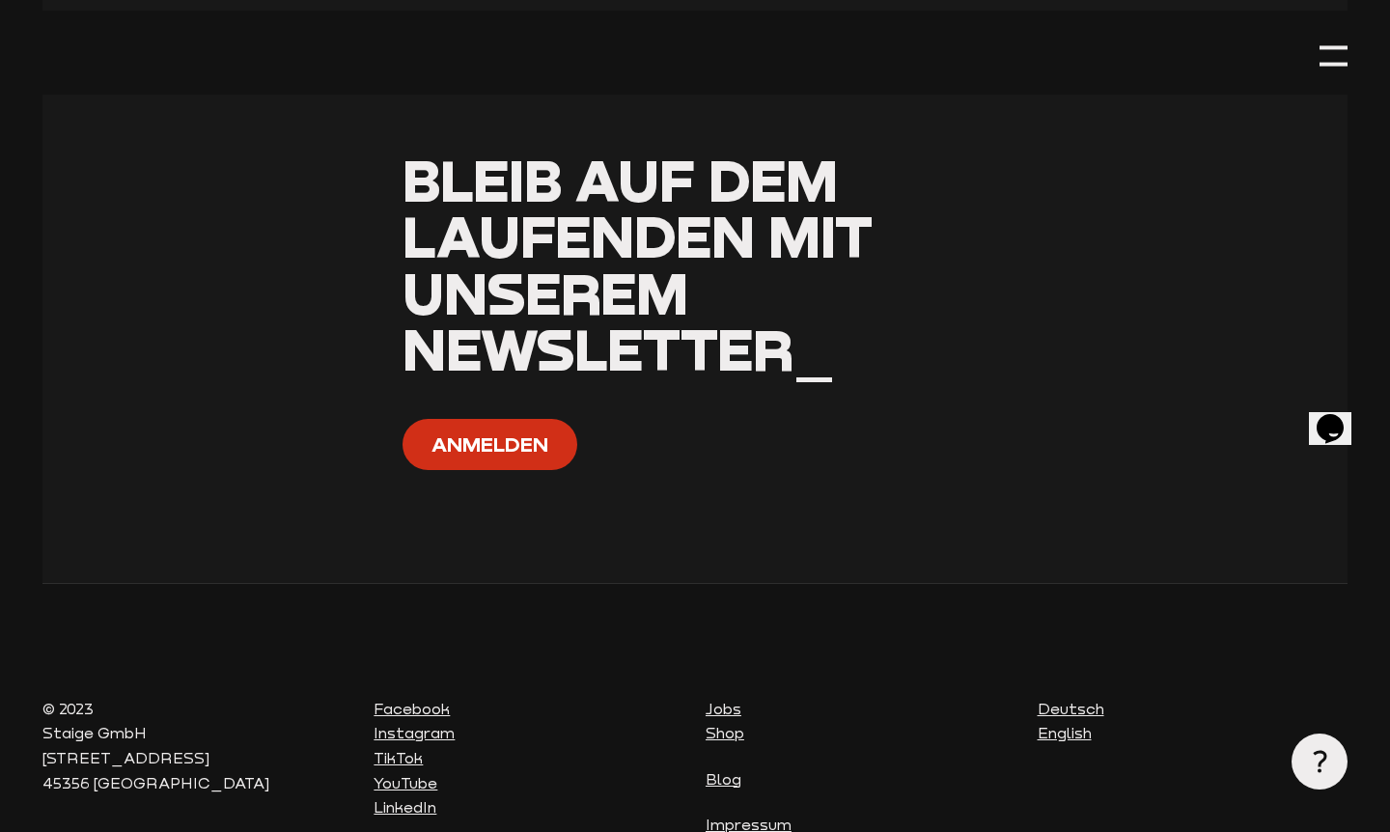
click at [520, 419] on button "Anmelden" at bounding box center [490, 444] width 175 height 51
click at [491, 419] on button "Anmelden" at bounding box center [490, 444] width 175 height 51
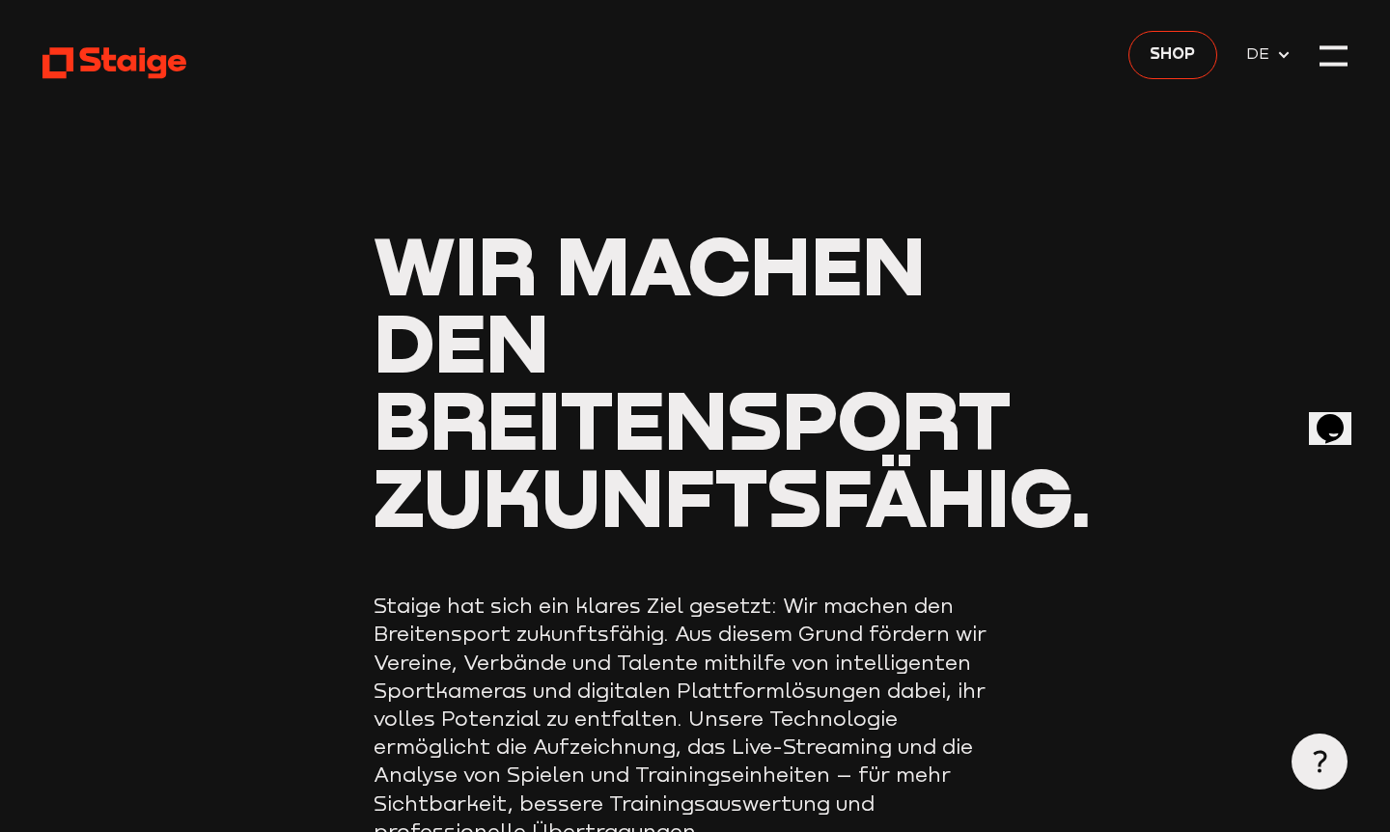
scroll to position [0, 0]
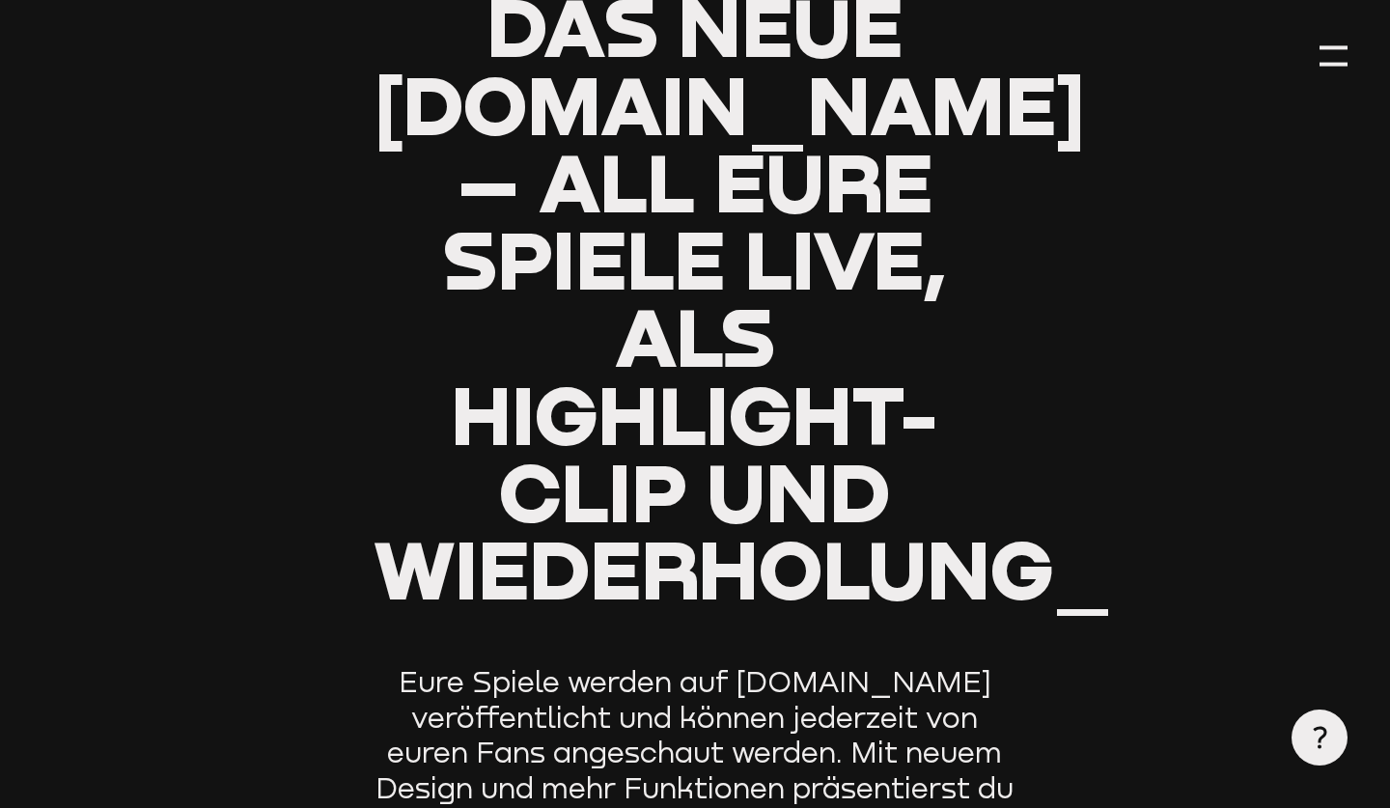
type input "0.8"
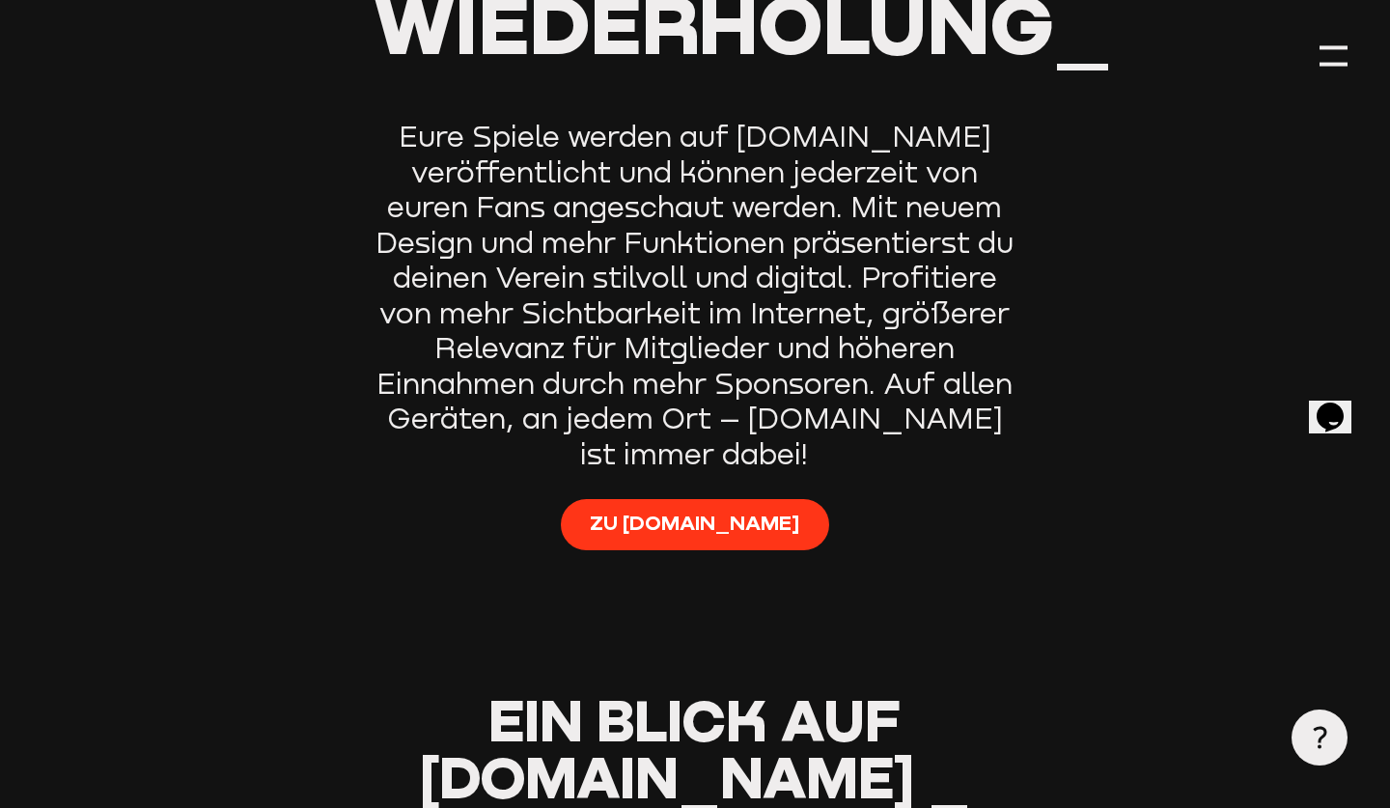
scroll to position [1267, 0]
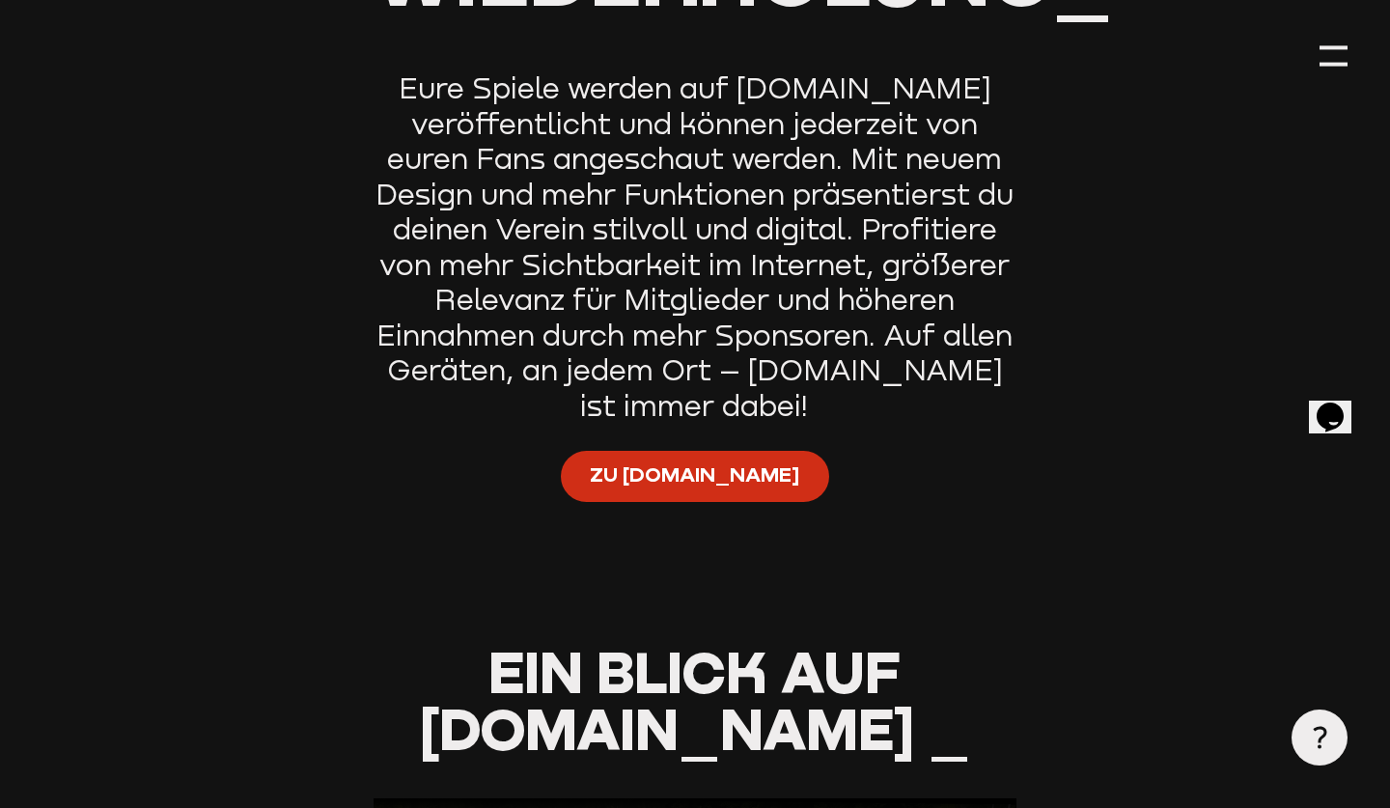
click at [667, 467] on span "Zu [DOMAIN_NAME]" at bounding box center [695, 476] width 210 height 28
